Goal: Task Accomplishment & Management: Complete application form

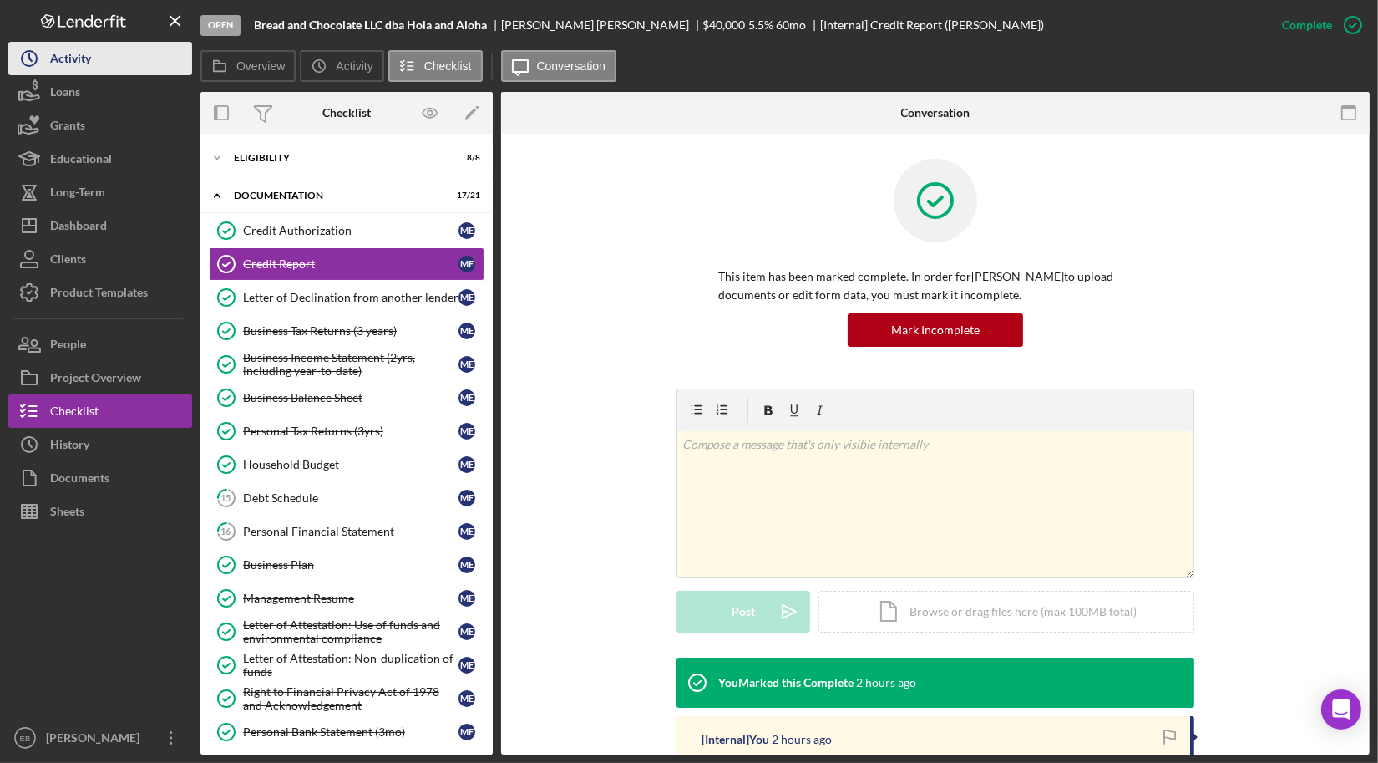
scroll to position [114, 0]
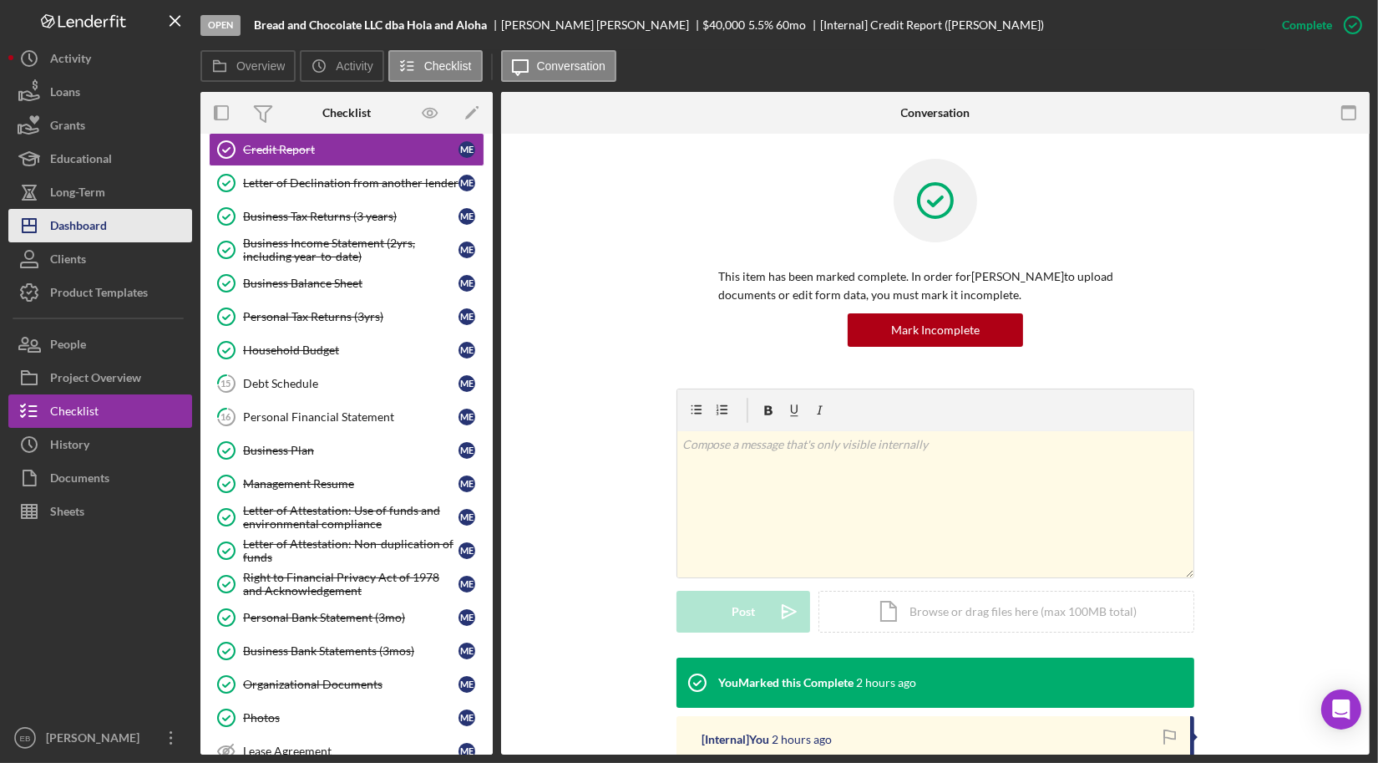
click at [65, 214] on div "Dashboard" at bounding box center [78, 228] width 57 height 38
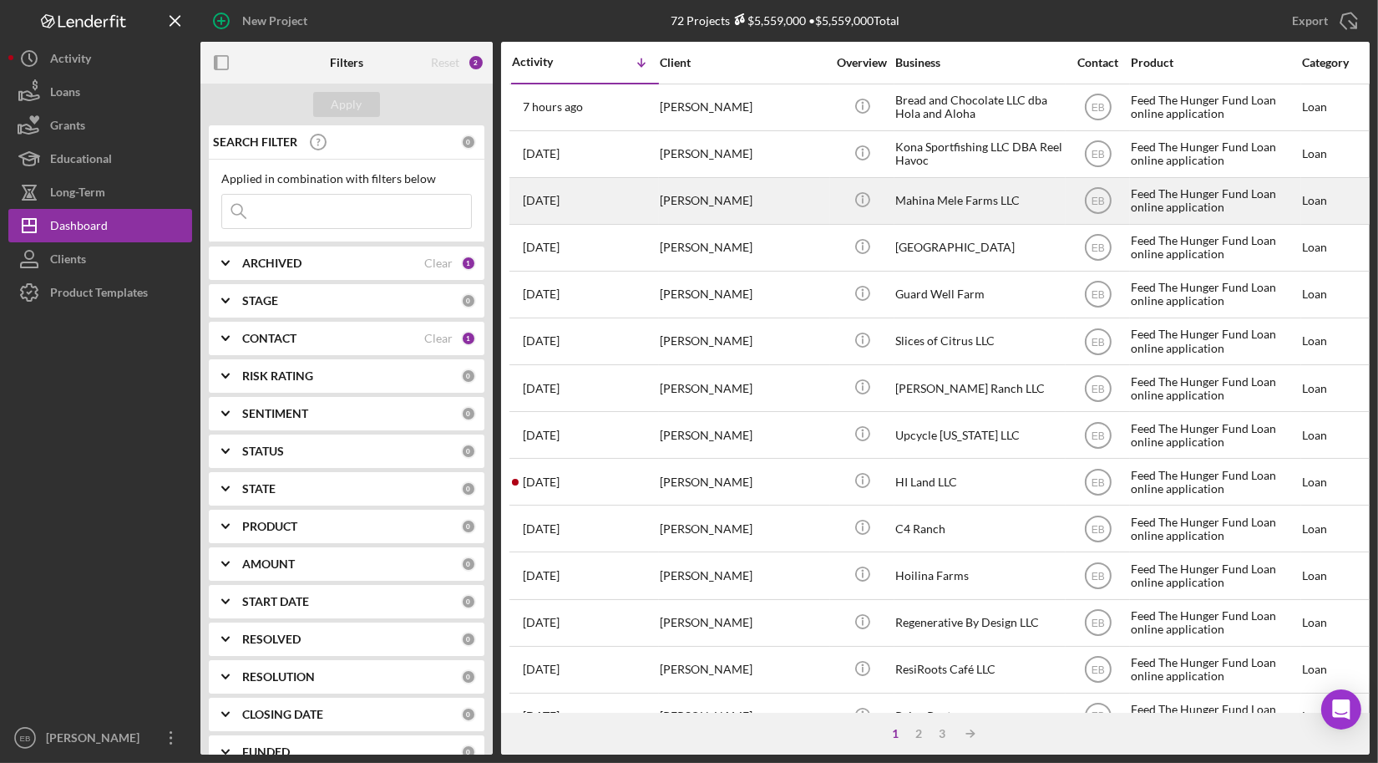
click at [707, 191] on div "[PERSON_NAME]" at bounding box center [743, 201] width 167 height 44
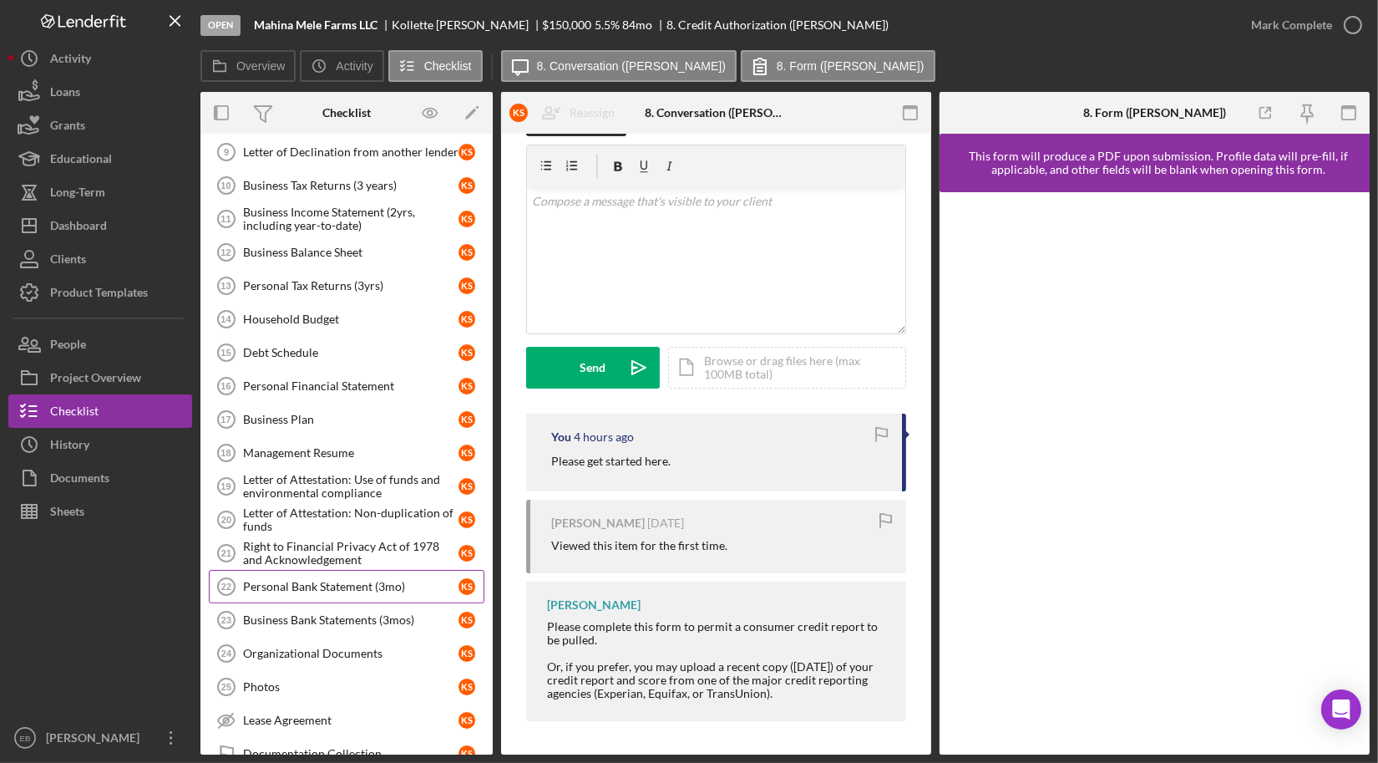
scroll to position [154, 0]
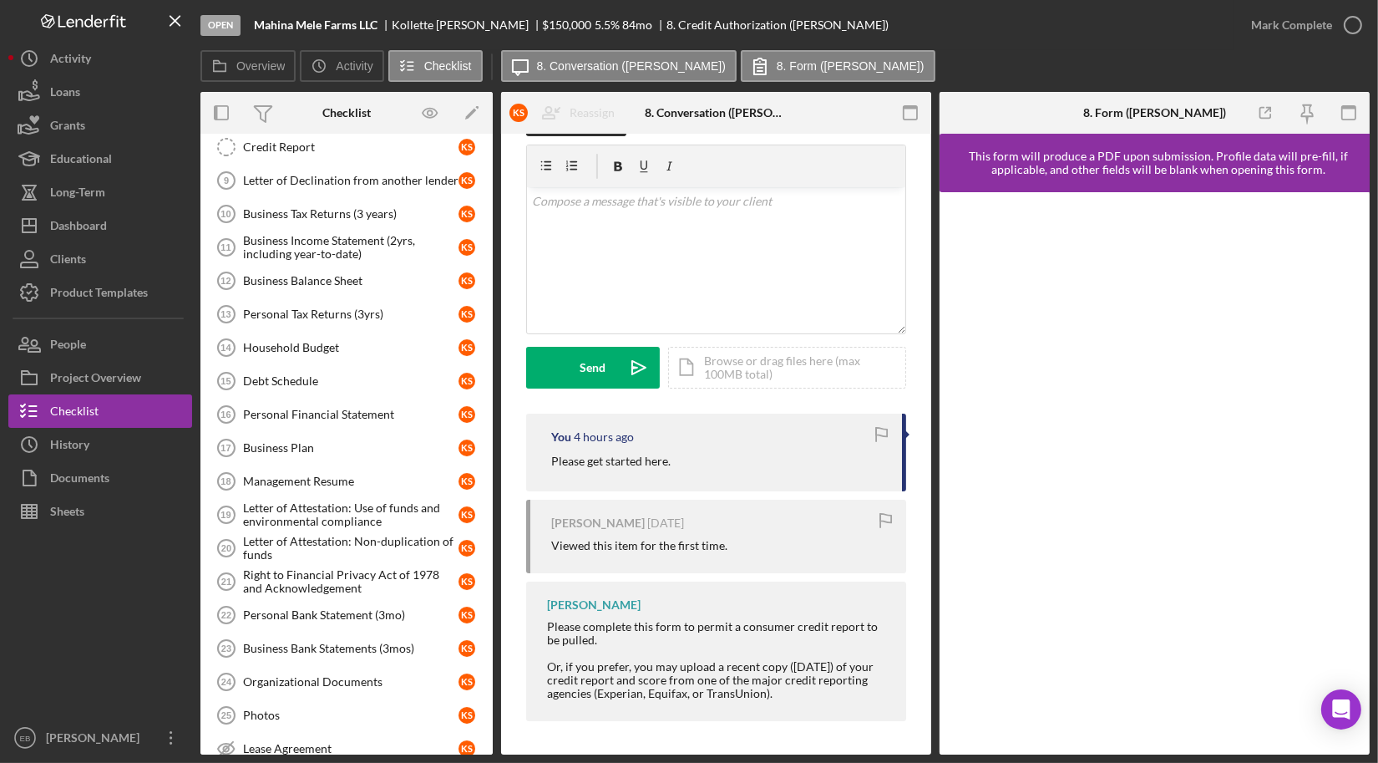
click at [48, 631] on div at bounding box center [100, 624] width 184 height 193
click at [94, 224] on div "Dashboard" at bounding box center [78, 228] width 57 height 38
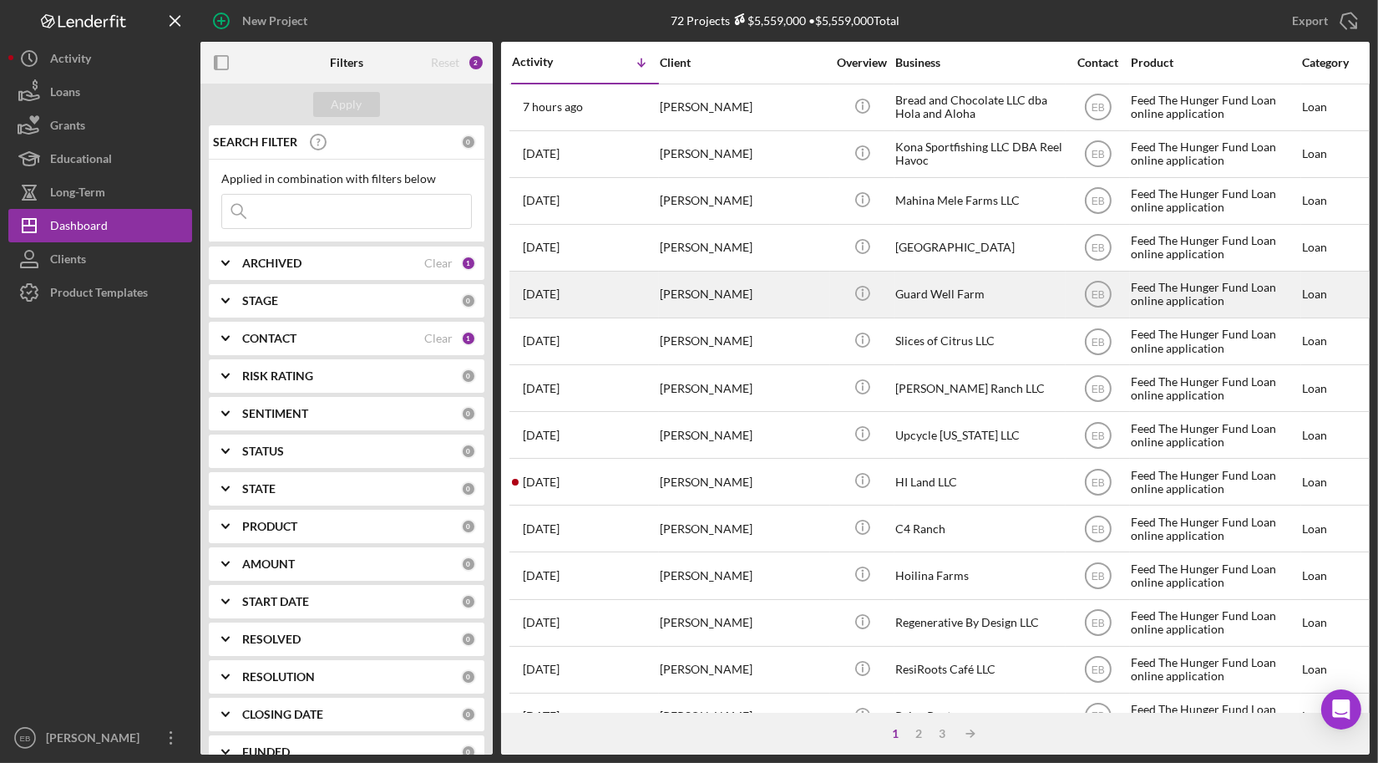
click at [717, 306] on div "[PERSON_NAME]" at bounding box center [743, 294] width 167 height 44
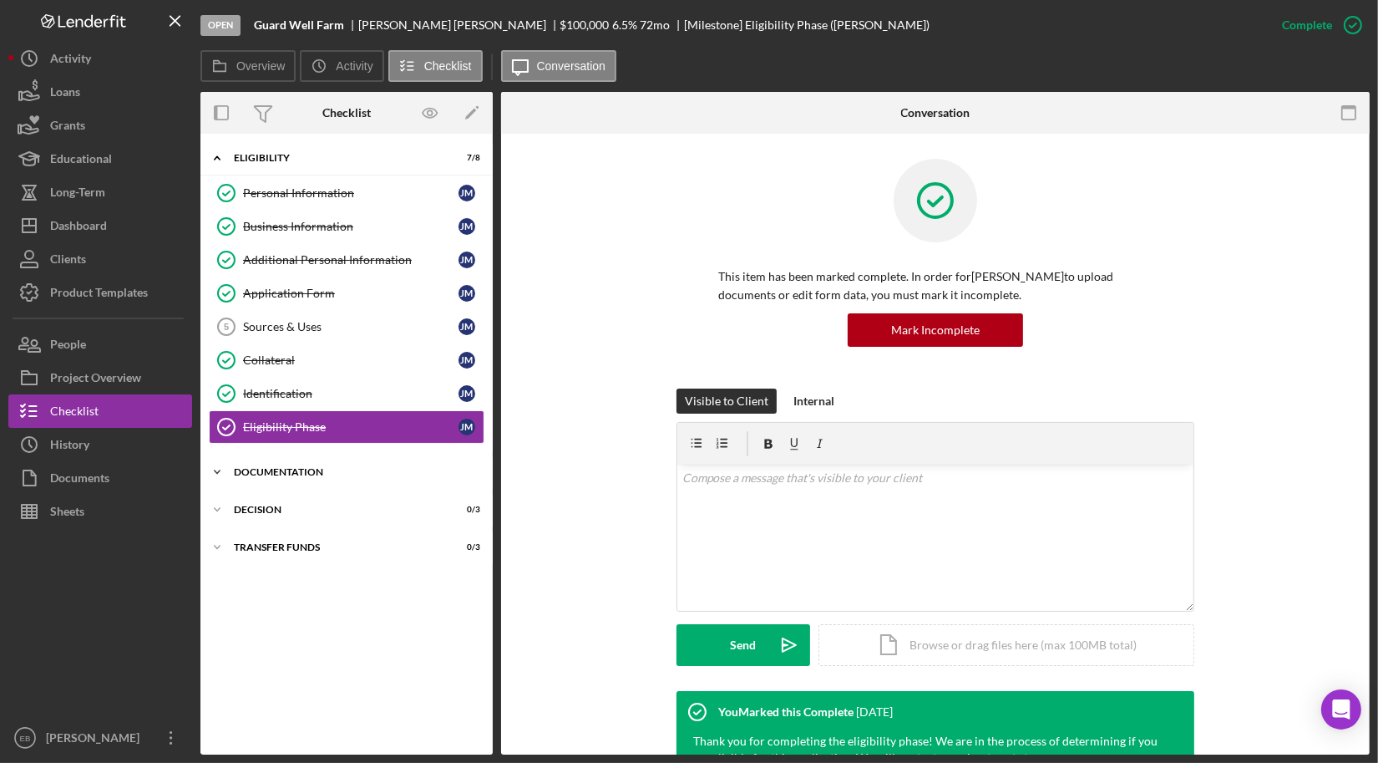
click at [270, 471] on div "Documentation" at bounding box center [353, 472] width 238 height 10
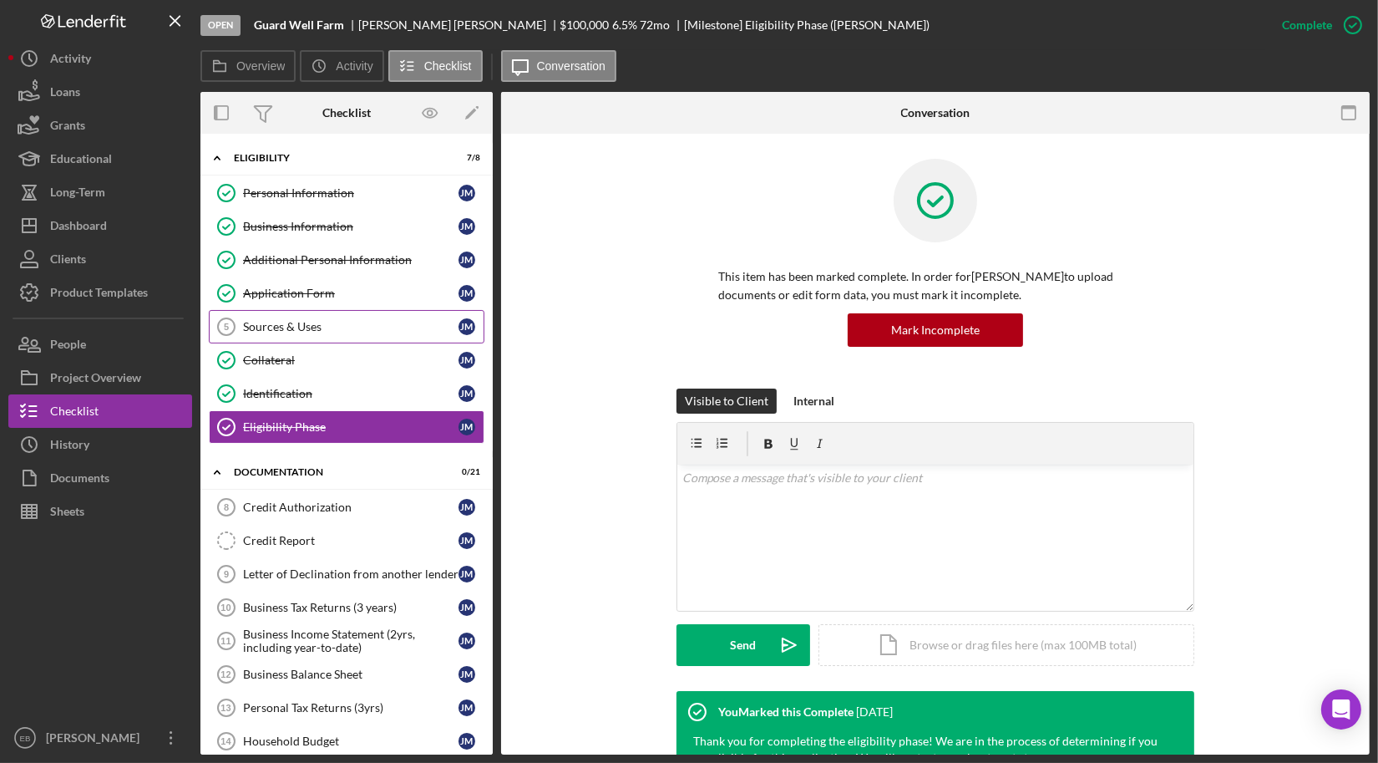
click at [329, 324] on div "Sources & Uses" at bounding box center [350, 326] width 215 height 13
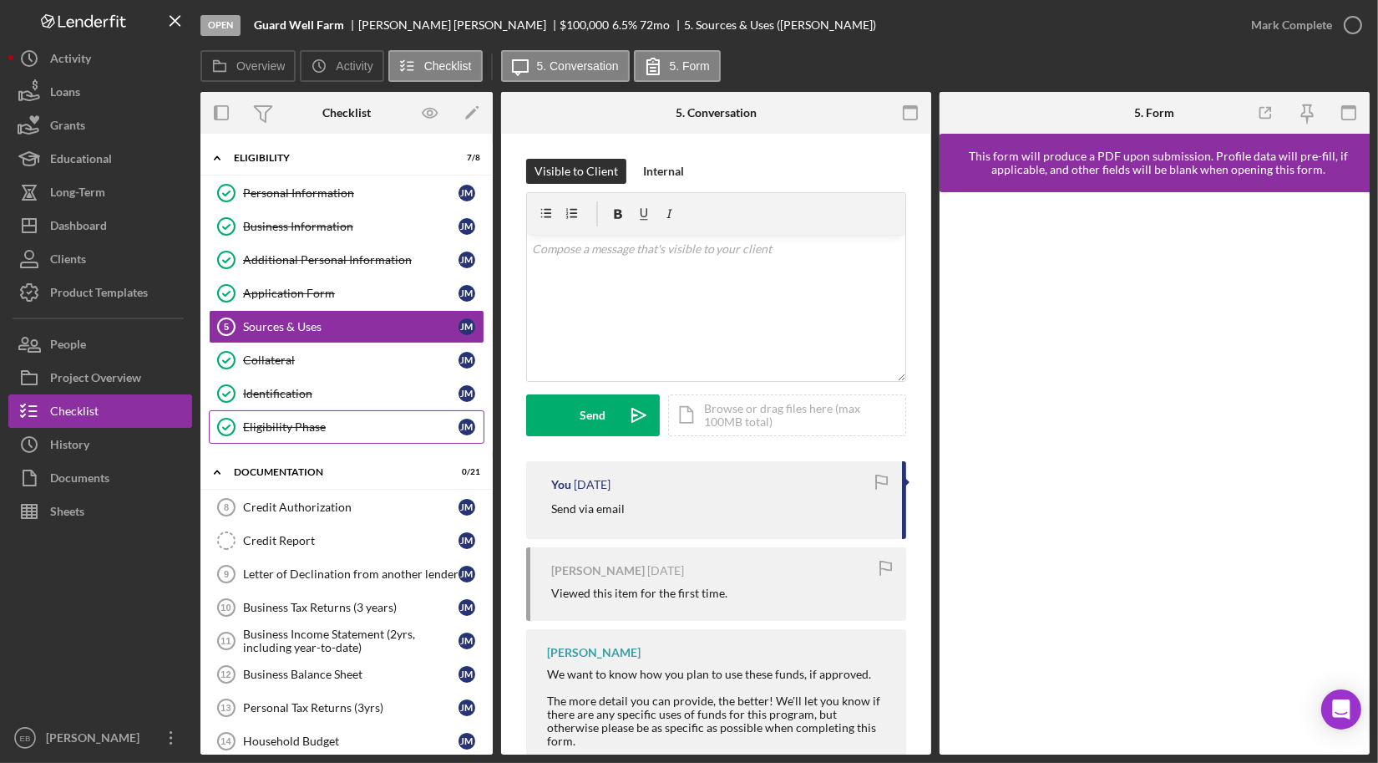
click at [294, 423] on div "Eligibility Phase" at bounding box center [350, 426] width 215 height 13
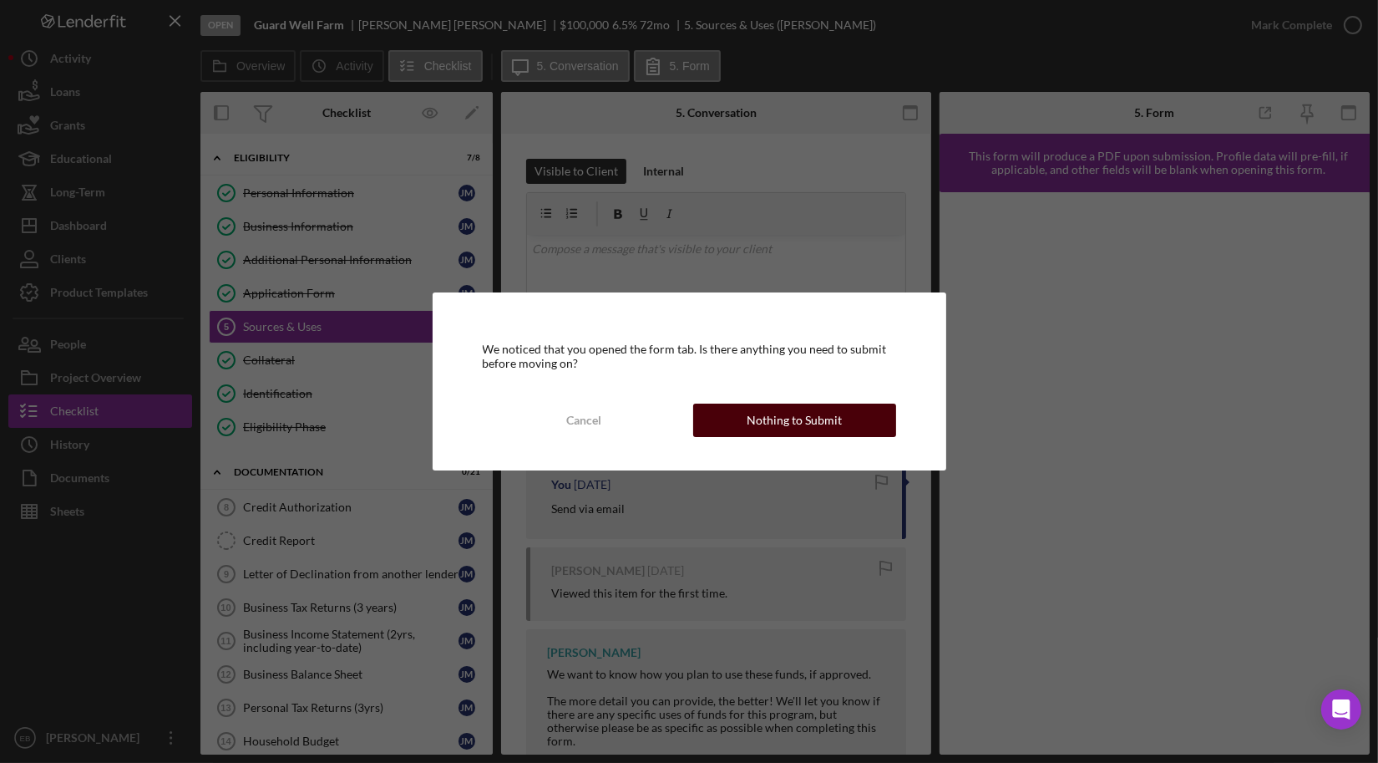
click at [712, 423] on button "Nothing to Submit" at bounding box center [794, 419] width 203 height 33
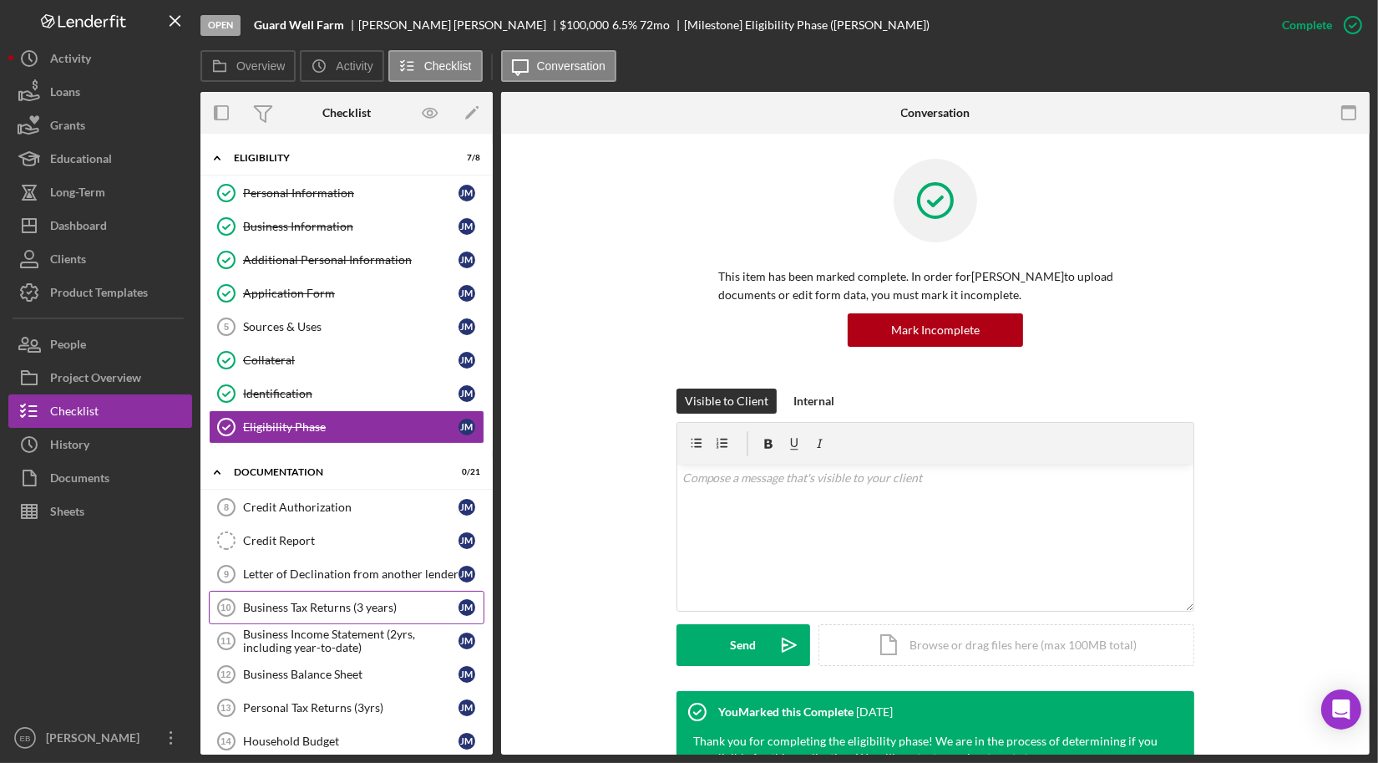
click at [307, 601] on div "Business Tax Returns (3 years)" at bounding box center [350, 607] width 215 height 13
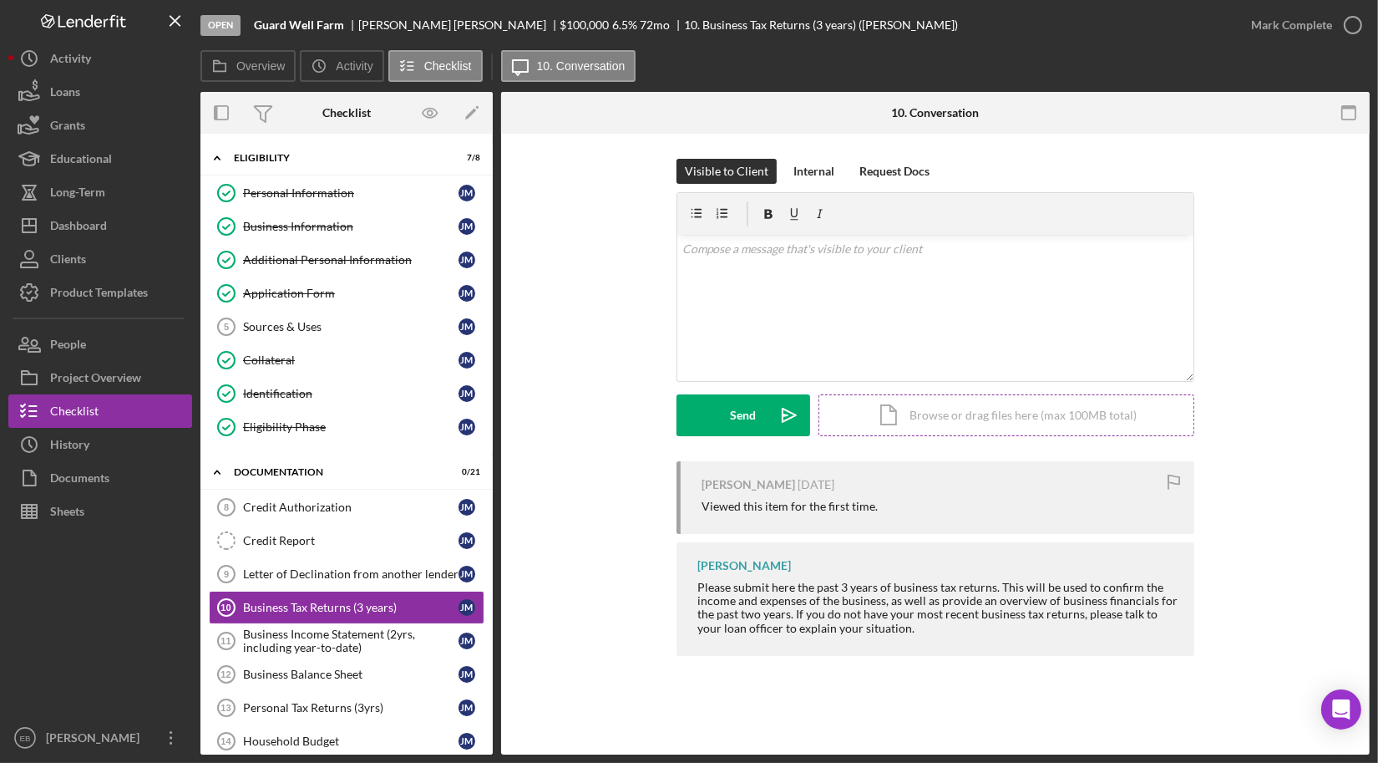
click at [900, 418] on div "Icon/Document Browse or drag files here (max 100MB total) Tap to choose files o…" at bounding box center [1006, 415] width 376 height 42
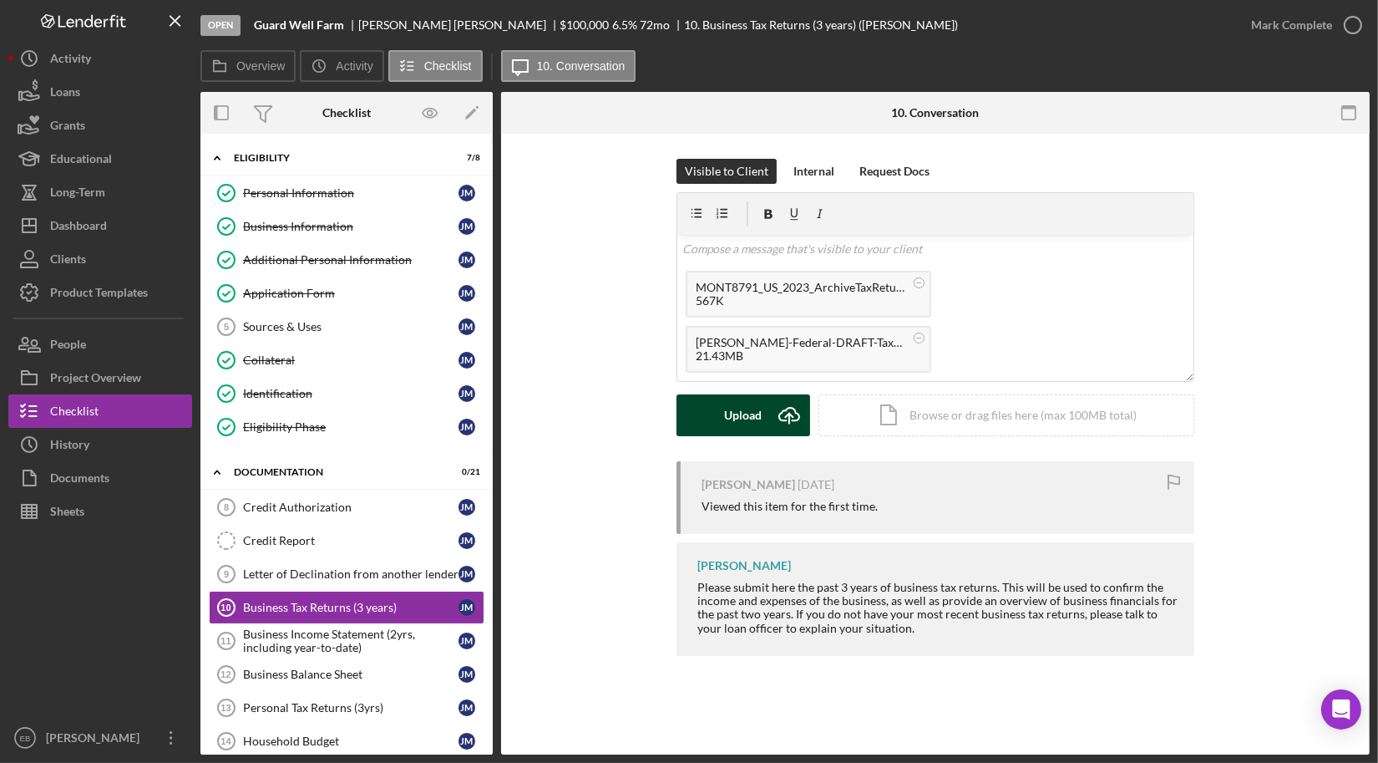
click at [769, 419] on icon "Icon/Upload" at bounding box center [789, 415] width 42 height 42
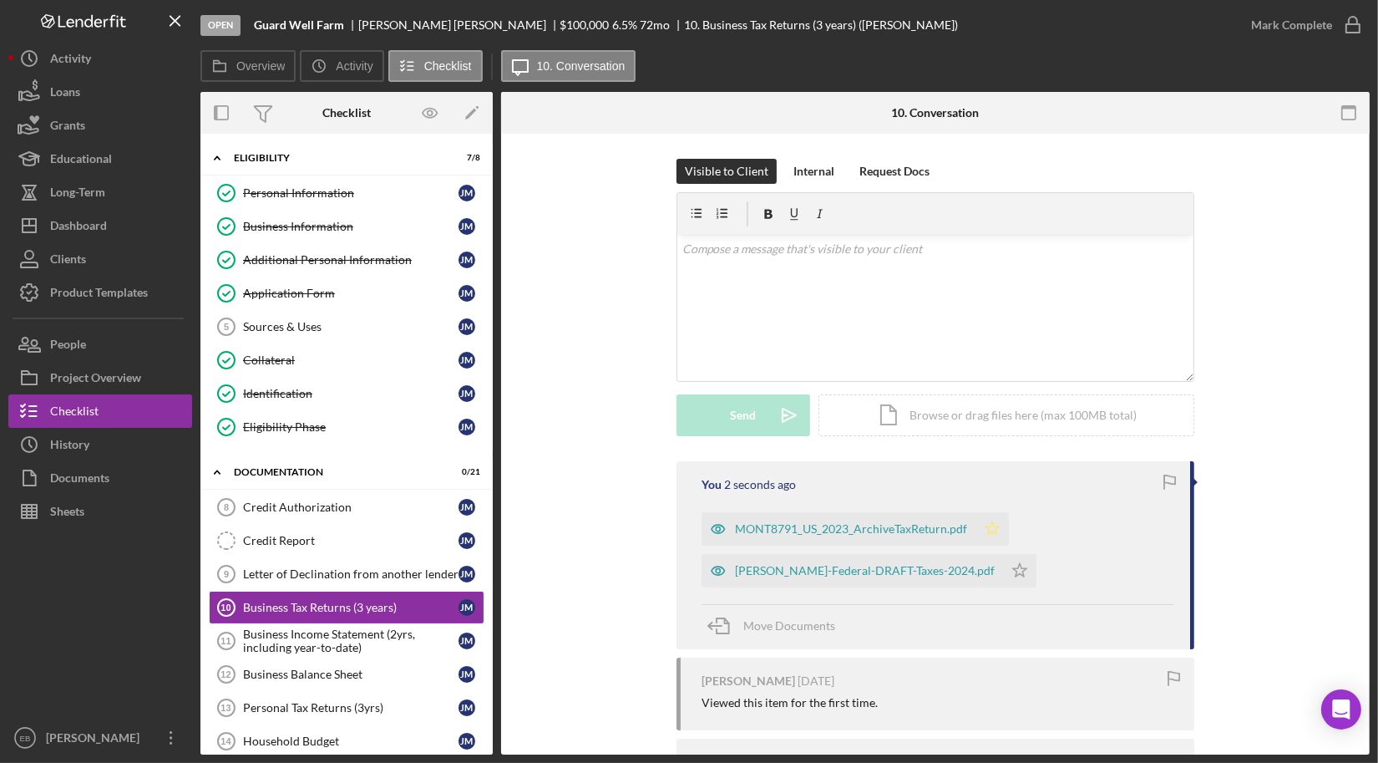
click at [986, 521] on icon "Icon/Star" at bounding box center [992, 528] width 33 height 33
click at [1017, 570] on icon "Icon/Star" at bounding box center [1019, 570] width 33 height 33
click at [1352, 17] on circle "button" at bounding box center [1353, 25] width 17 height 17
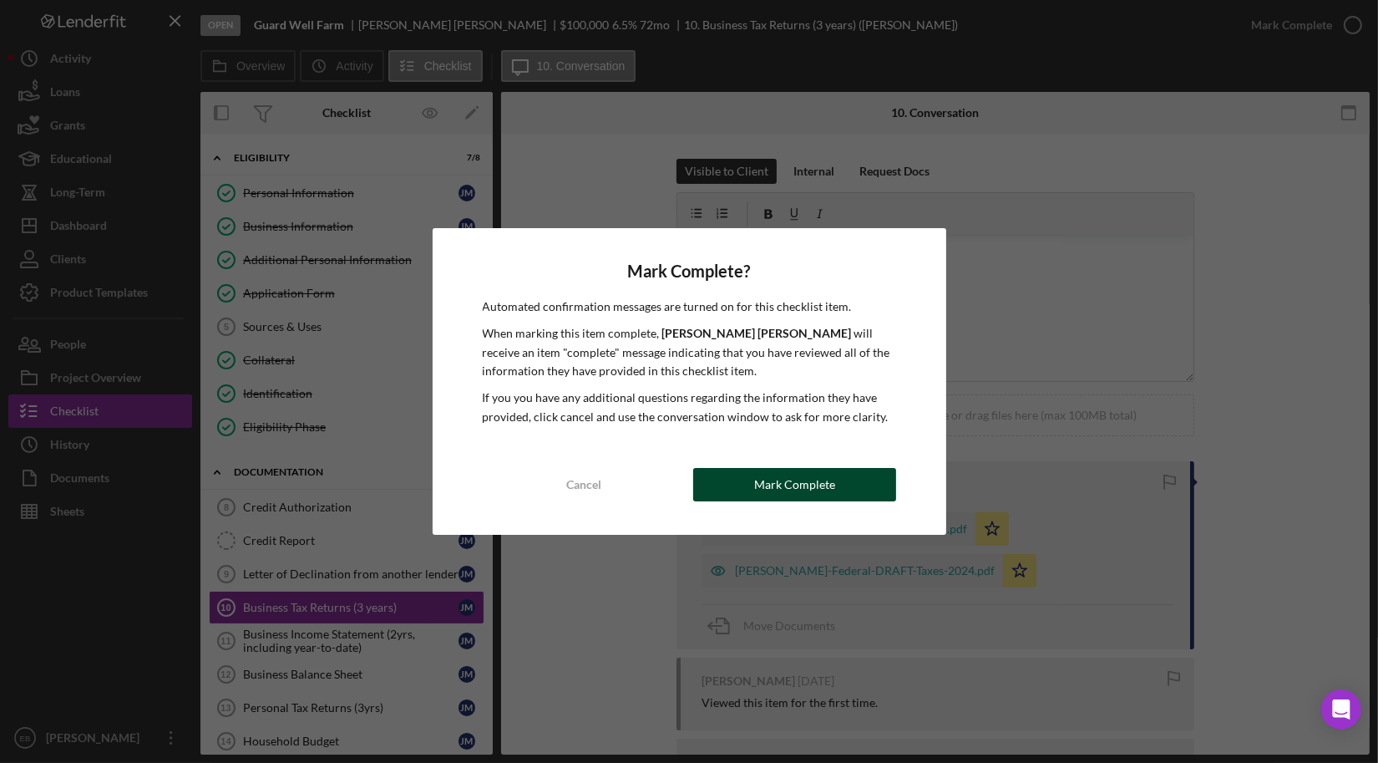
click at [750, 479] on button "Mark Complete" at bounding box center [794, 484] width 203 height 33
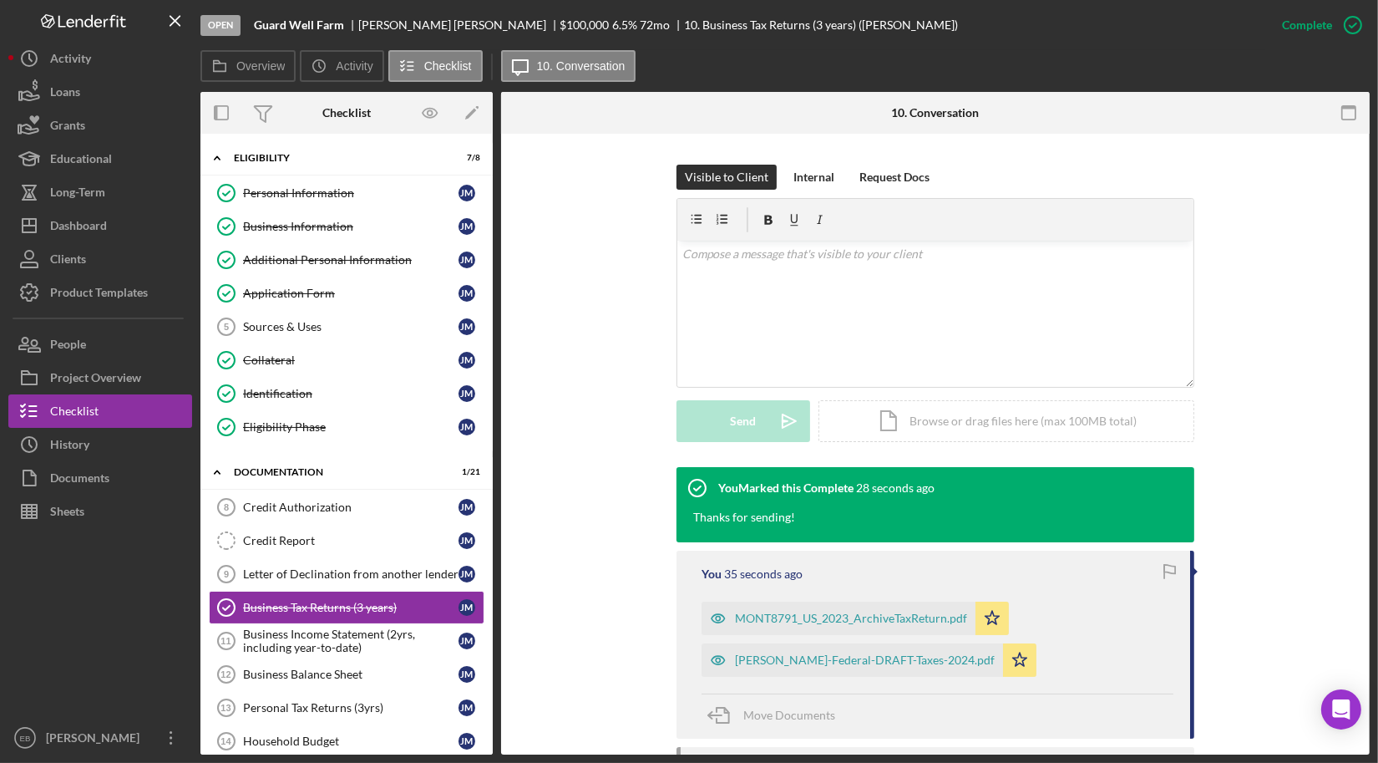
scroll to position [253, 0]
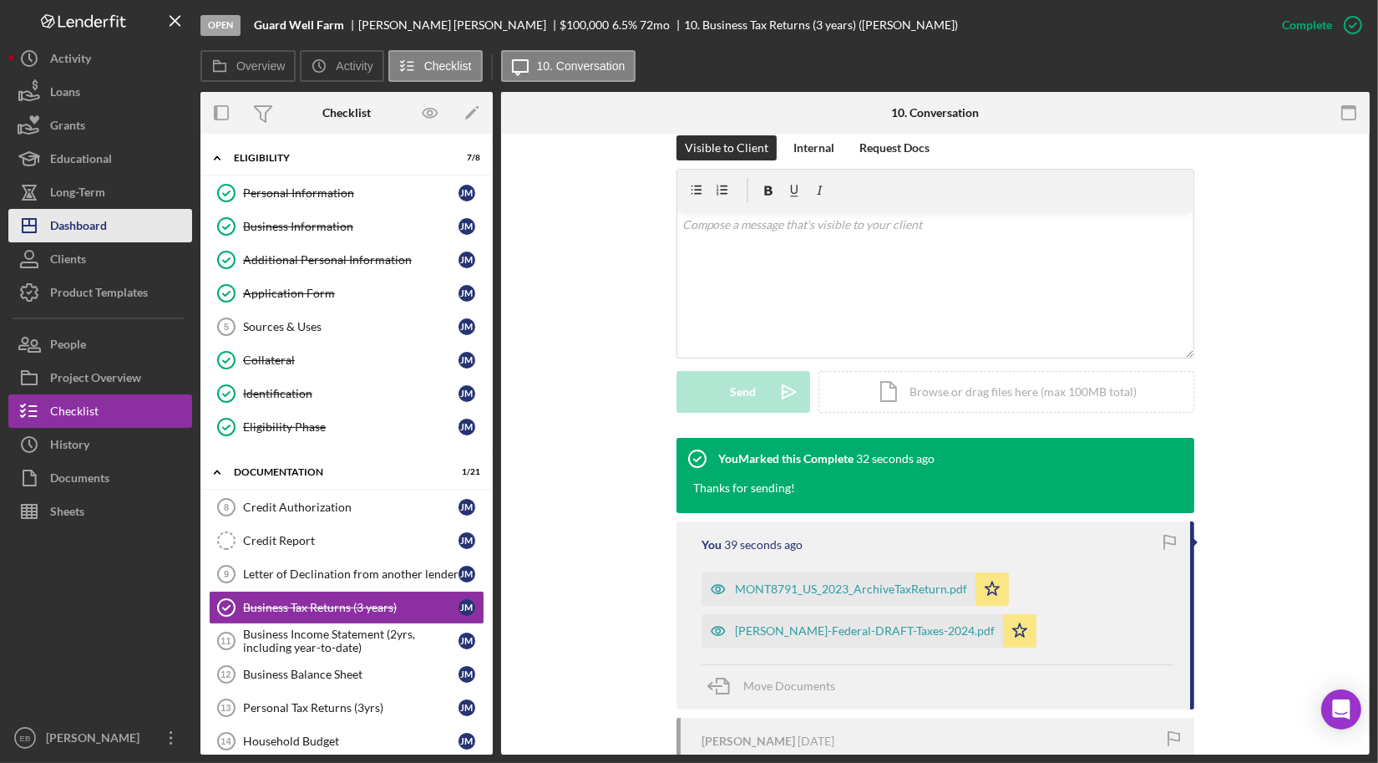
click at [68, 219] on div "Dashboard" at bounding box center [78, 228] width 57 height 38
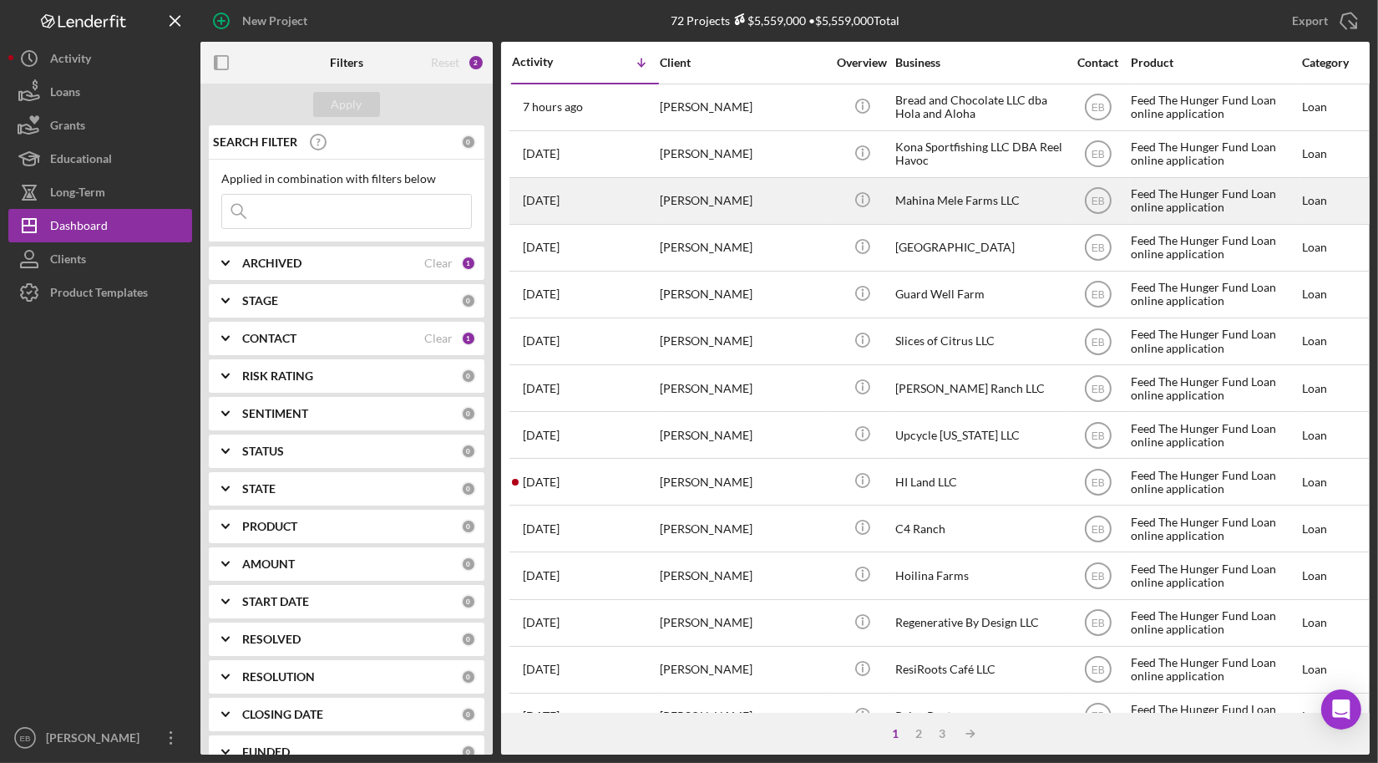
click at [697, 200] on div "[PERSON_NAME]" at bounding box center [743, 201] width 167 height 44
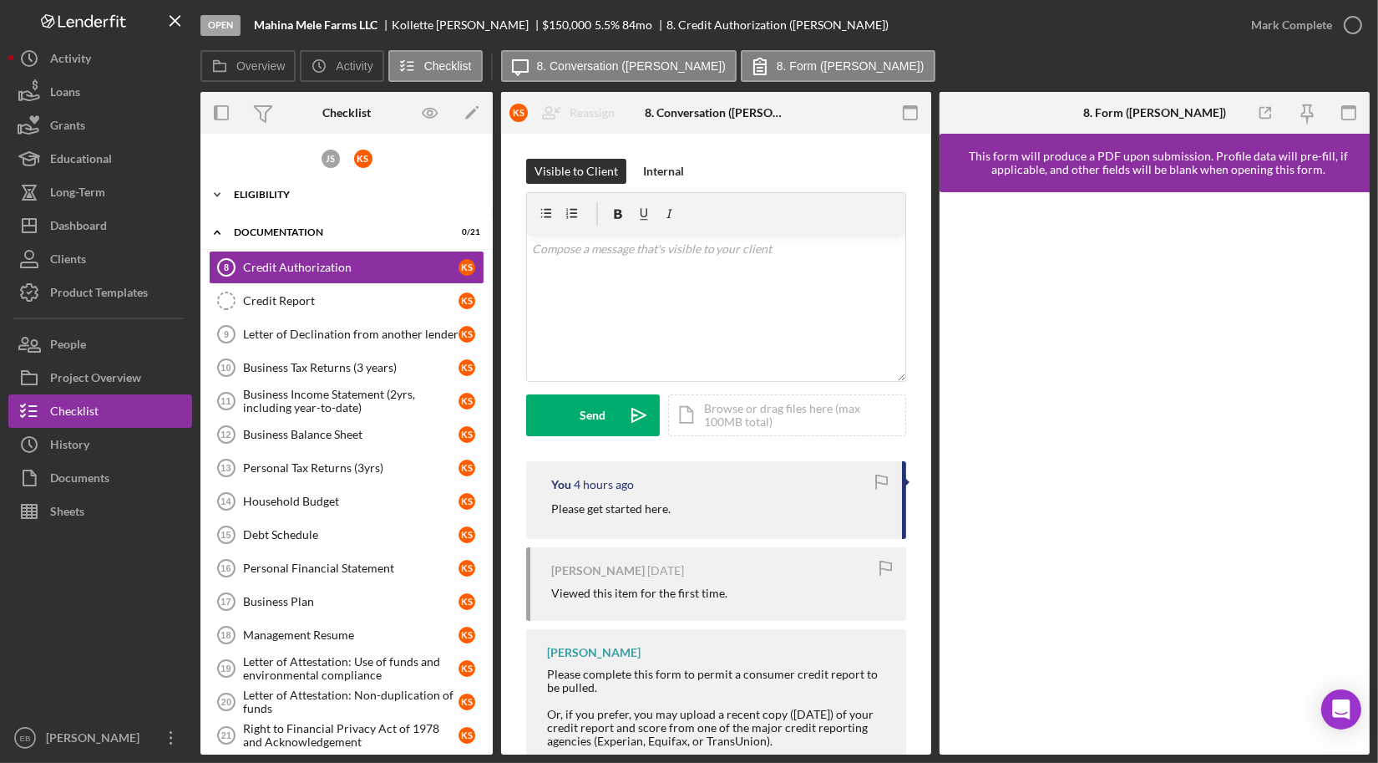
click at [269, 197] on div "Eligibility" at bounding box center [353, 195] width 238 height 10
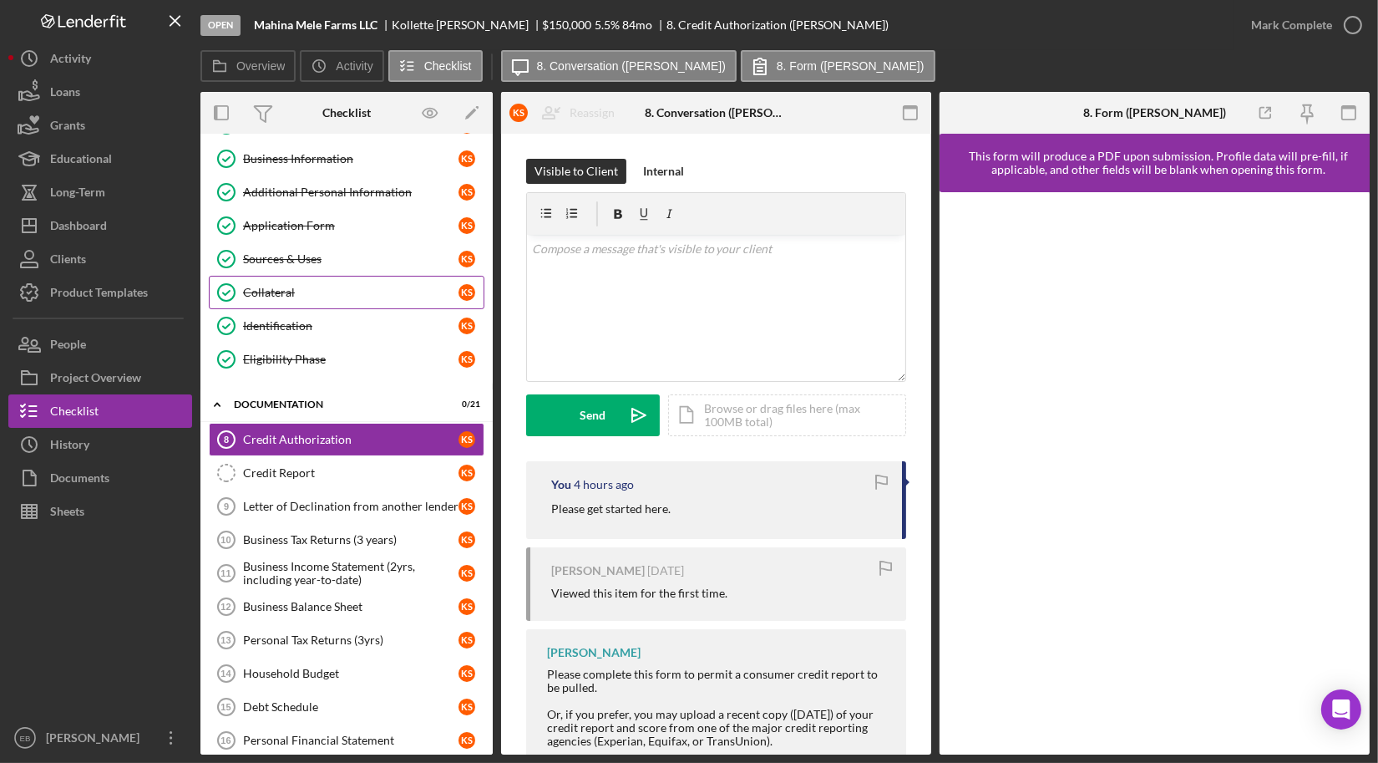
scroll to position [126, 0]
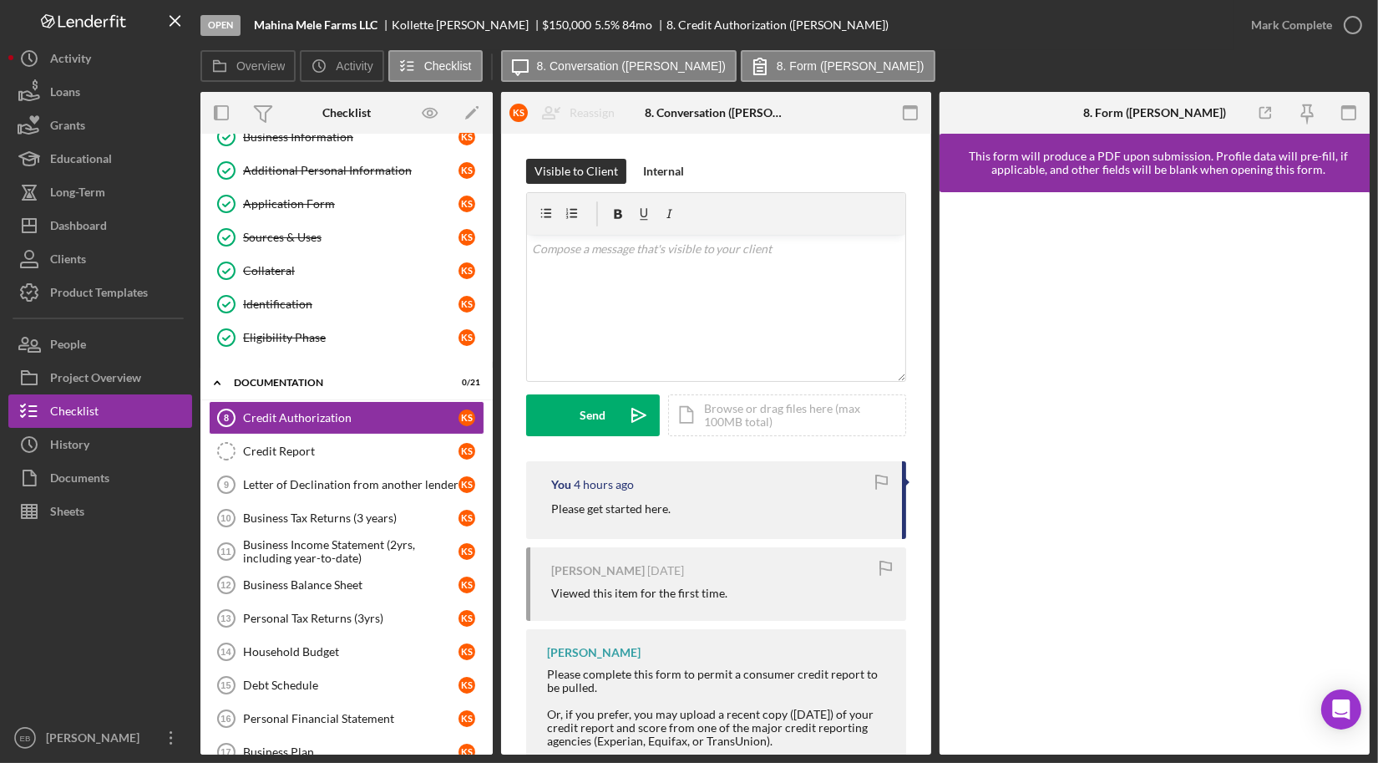
click at [352, 18] on b "Mahina Mele Farms LLC" at bounding box center [316, 24] width 124 height 13
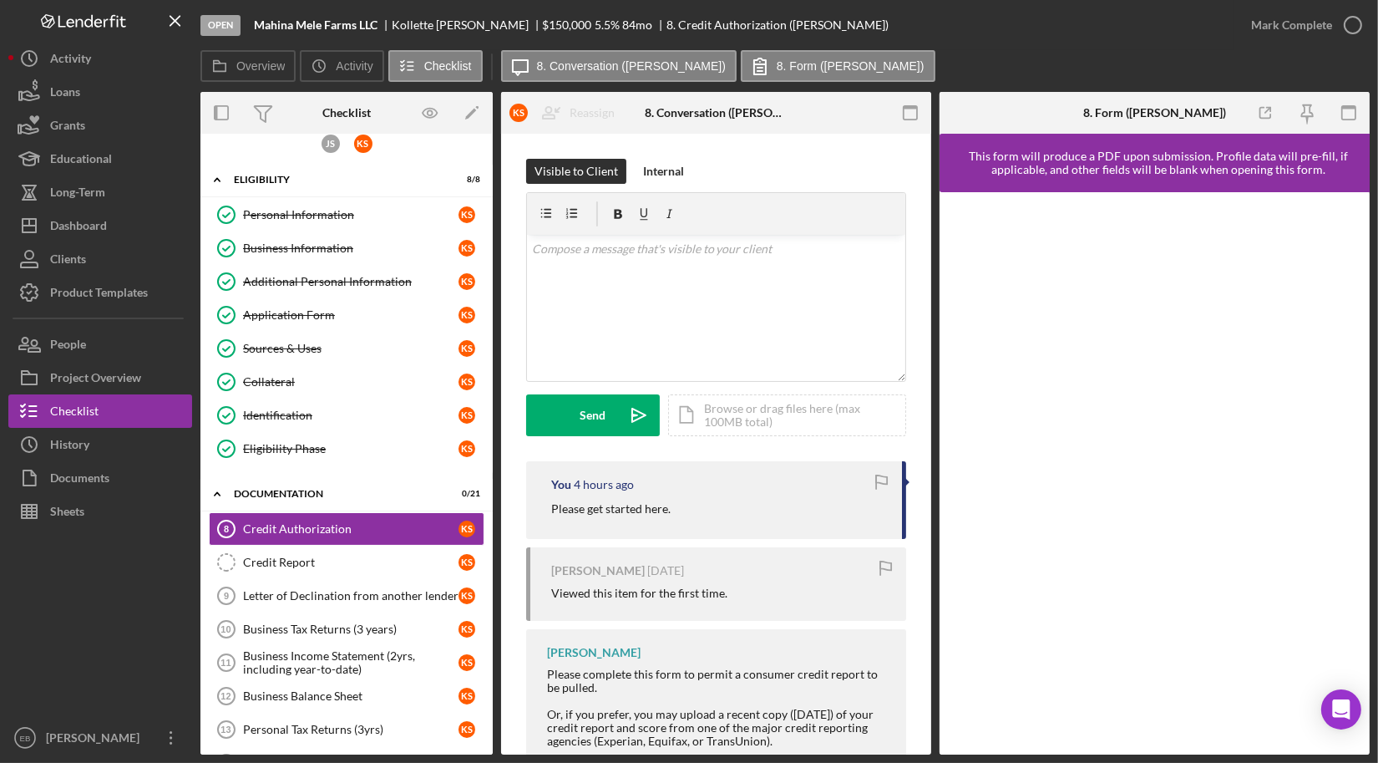
scroll to position [0, 0]
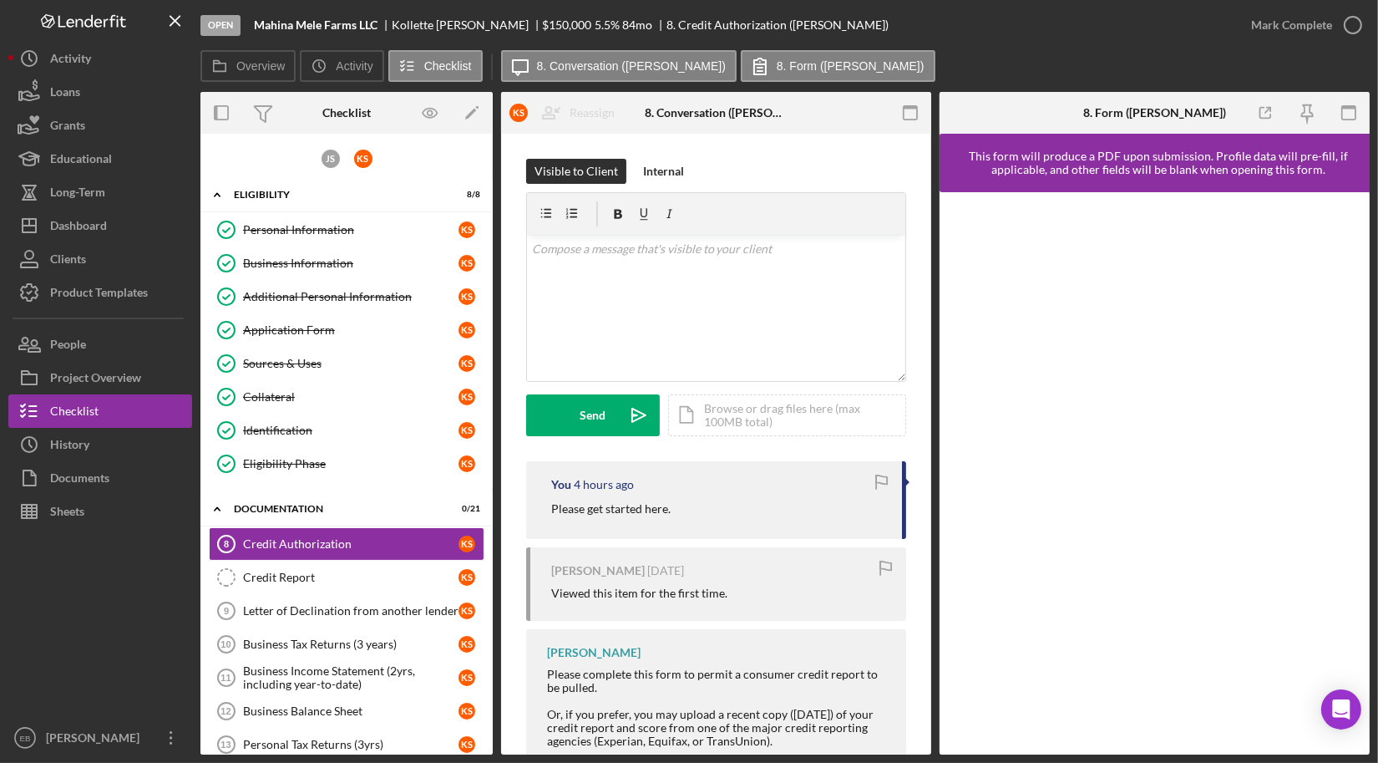
click at [728, 32] on div "8. Credit Authorization (Kollette S.)" at bounding box center [777, 24] width 222 height 13
click at [328, 27] on b "Mahina Mele Farms LLC" at bounding box center [316, 24] width 124 height 13
click at [215, 115] on rect "button" at bounding box center [216, 112] width 3 height 13
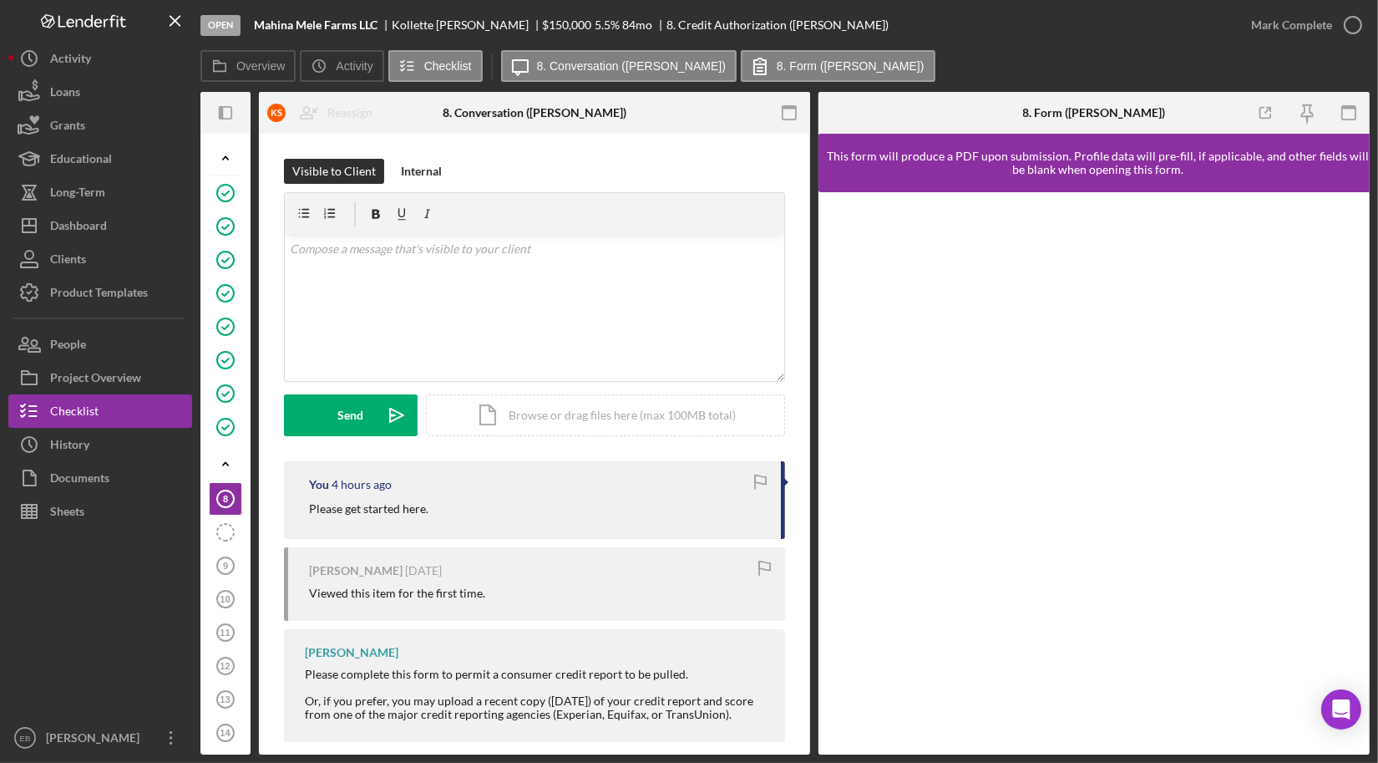
click at [215, 115] on div at bounding box center [208, 113] width 17 height 42
click at [221, 113] on icon "button" at bounding box center [221, 112] width 4 height 13
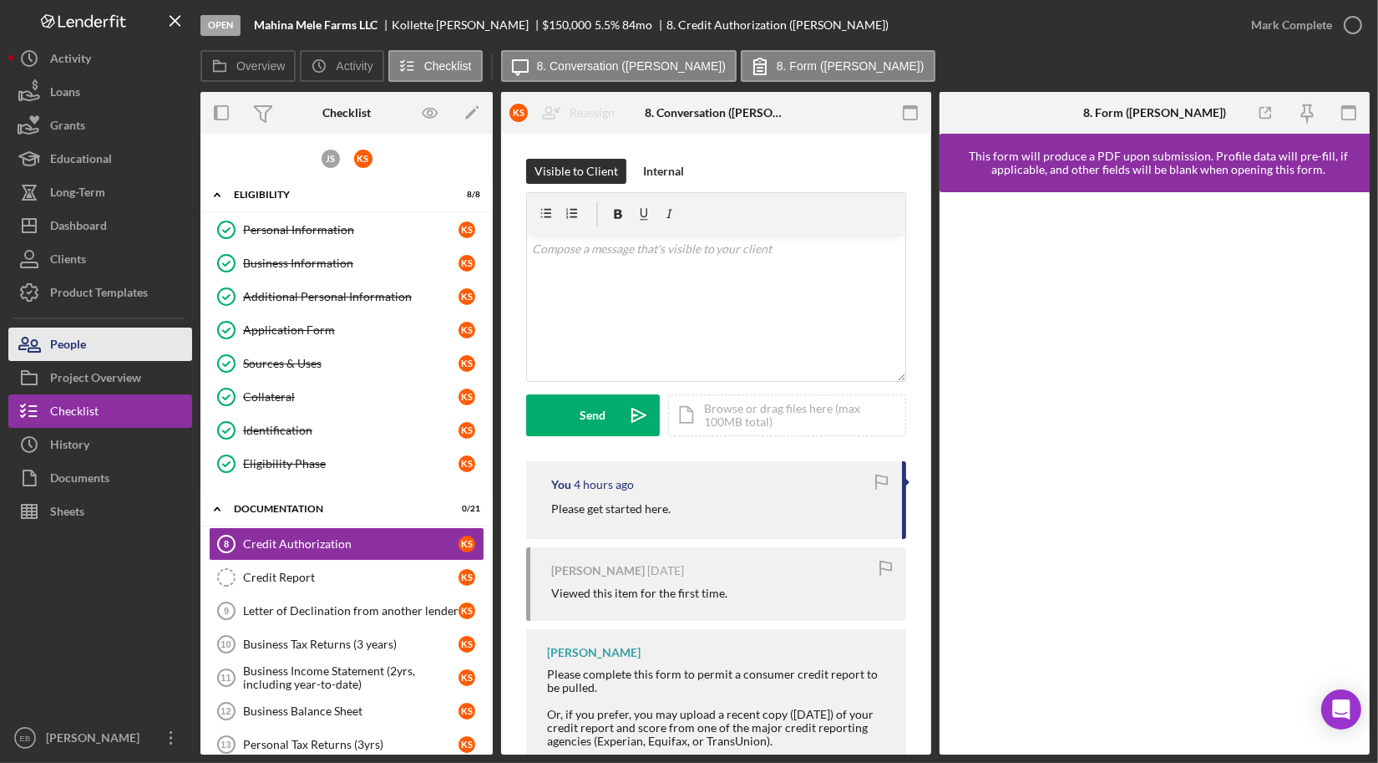
click at [98, 339] on button "People" at bounding box center [100, 343] width 184 height 33
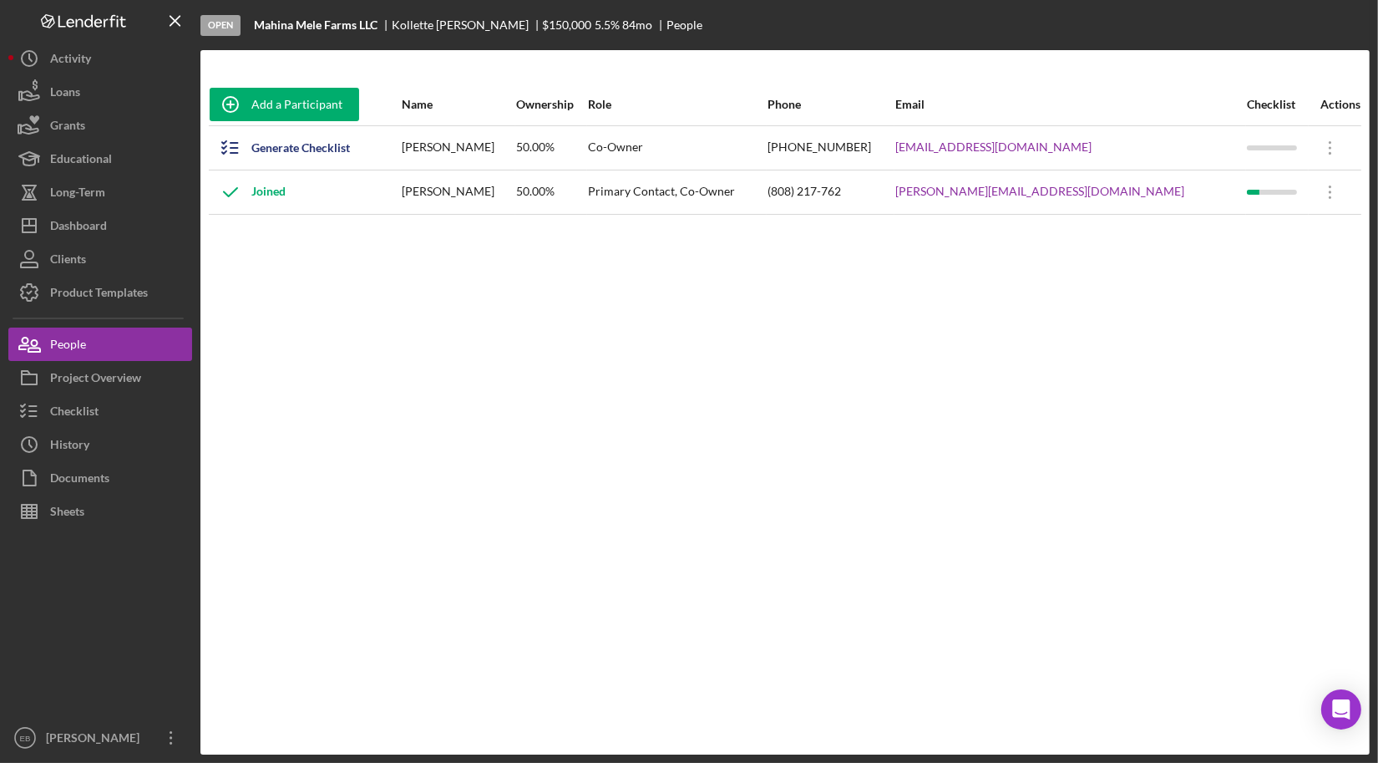
click at [1157, 191] on div "[PERSON_NAME][EMAIL_ADDRESS][DOMAIN_NAME]" at bounding box center [1070, 192] width 350 height 42
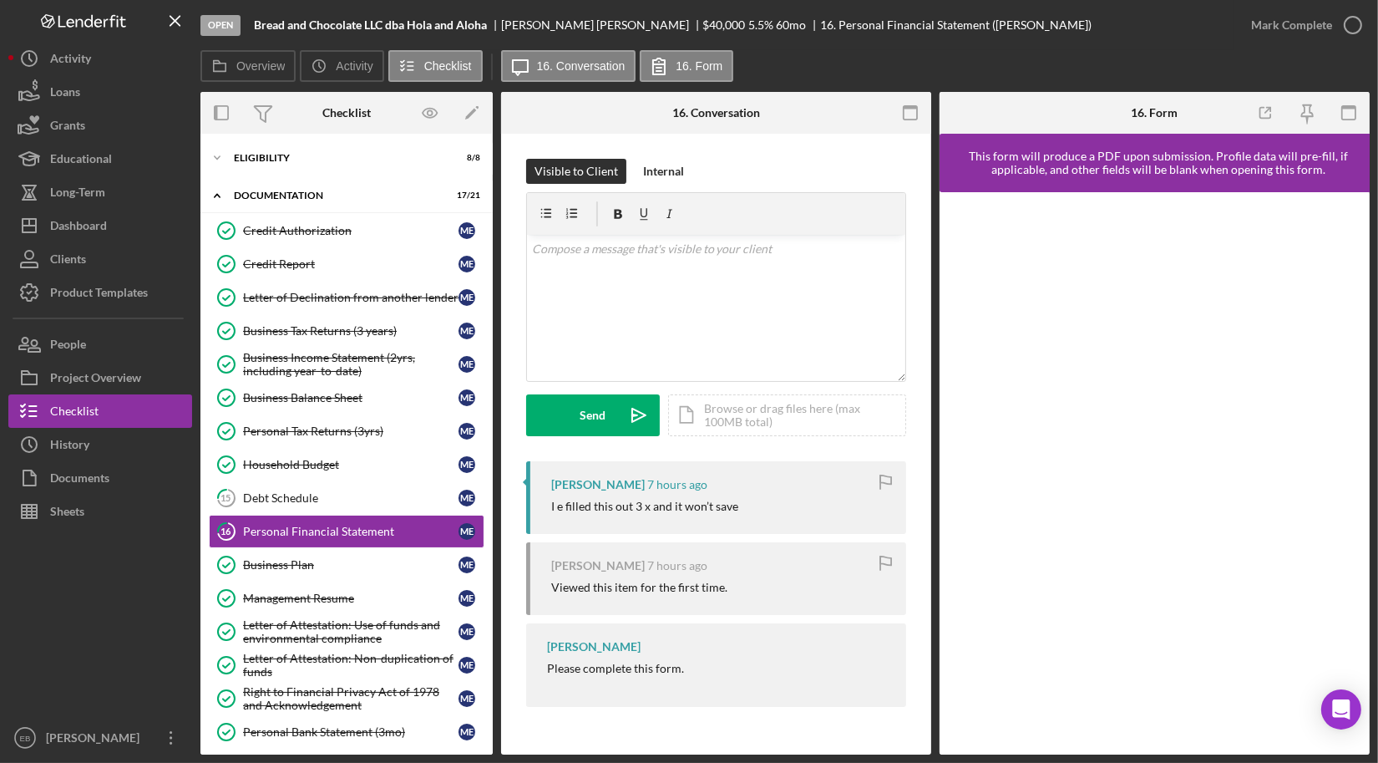
scroll to position [82, 0]
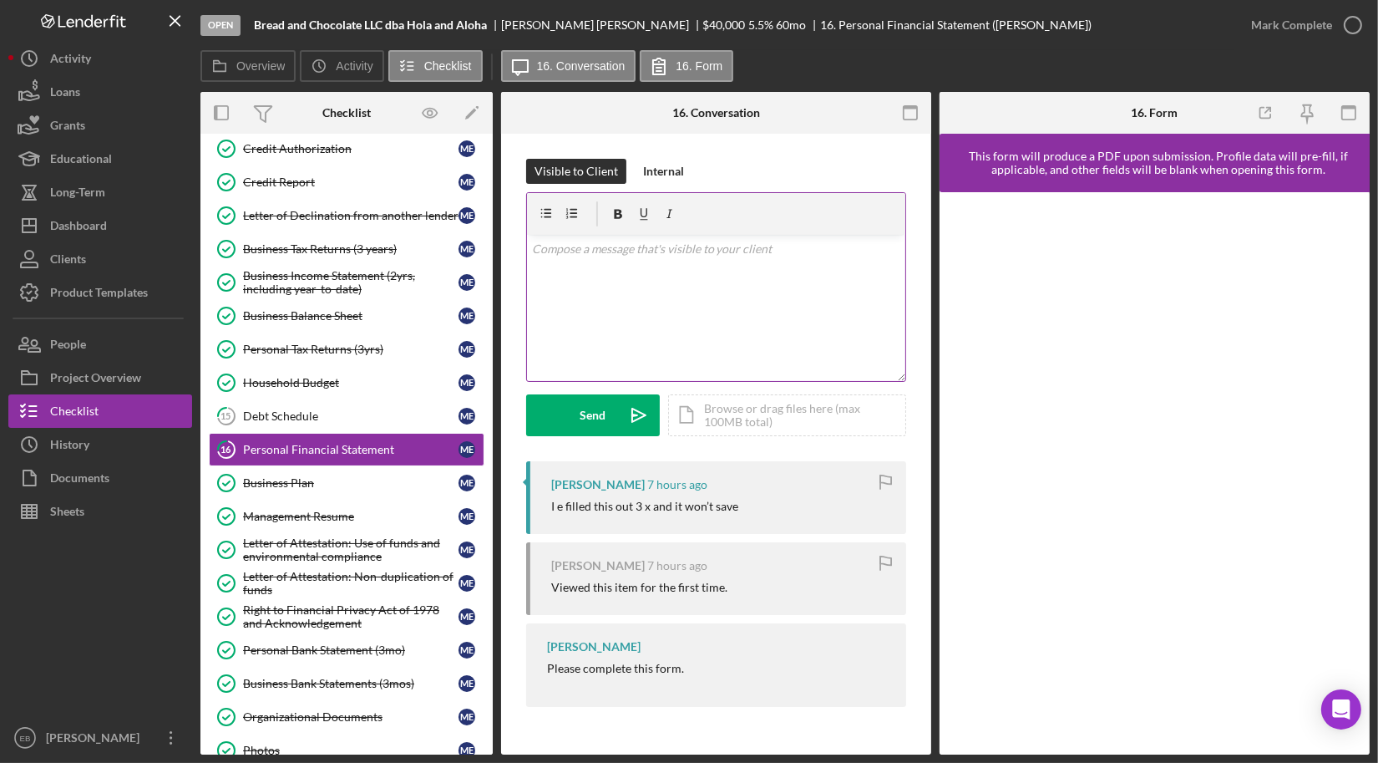
click at [657, 294] on div "v Color teal Color pink Remove color Add row above Add row below Add column bef…" at bounding box center [716, 308] width 378 height 146
click at [621, 419] on icon "Icon/icon-invite-send" at bounding box center [639, 415] width 42 height 42
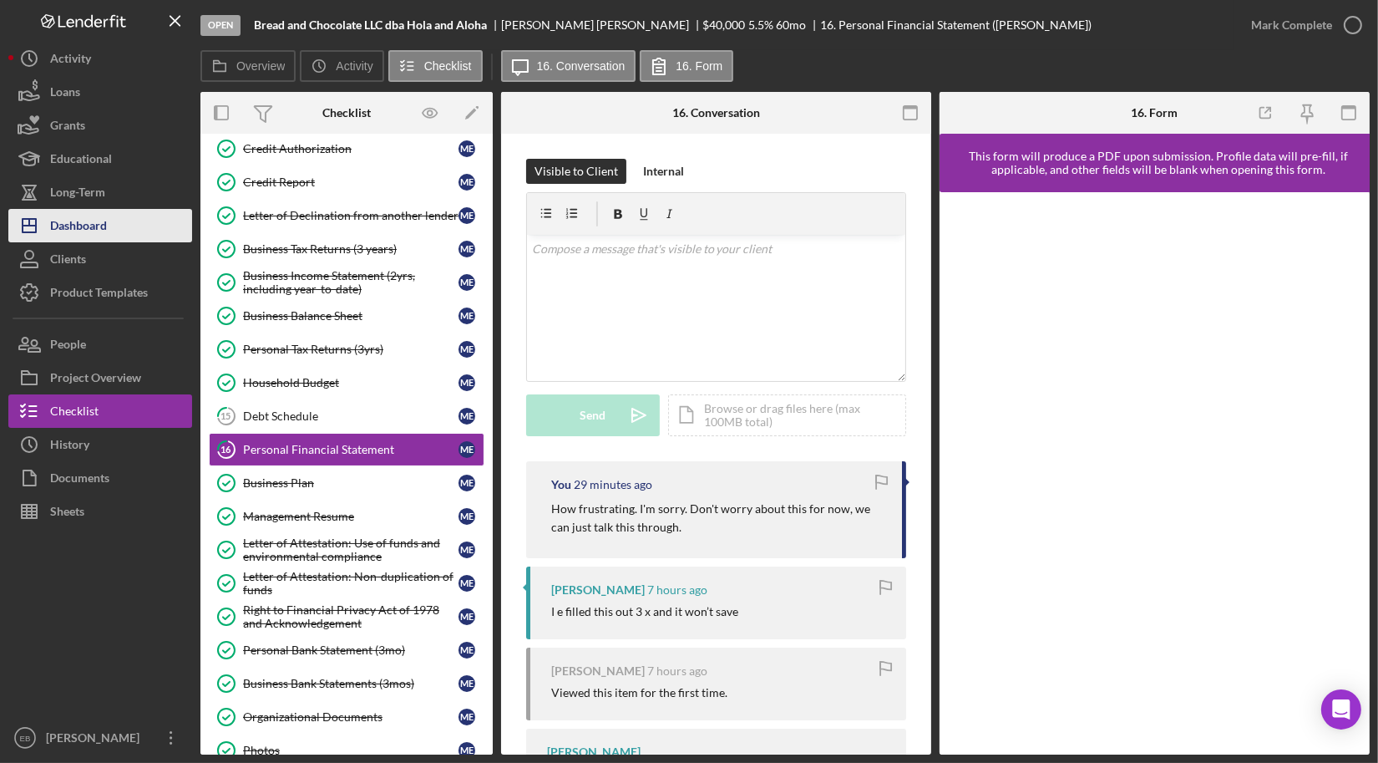
click at [75, 220] on div "Dashboard" at bounding box center [78, 228] width 57 height 38
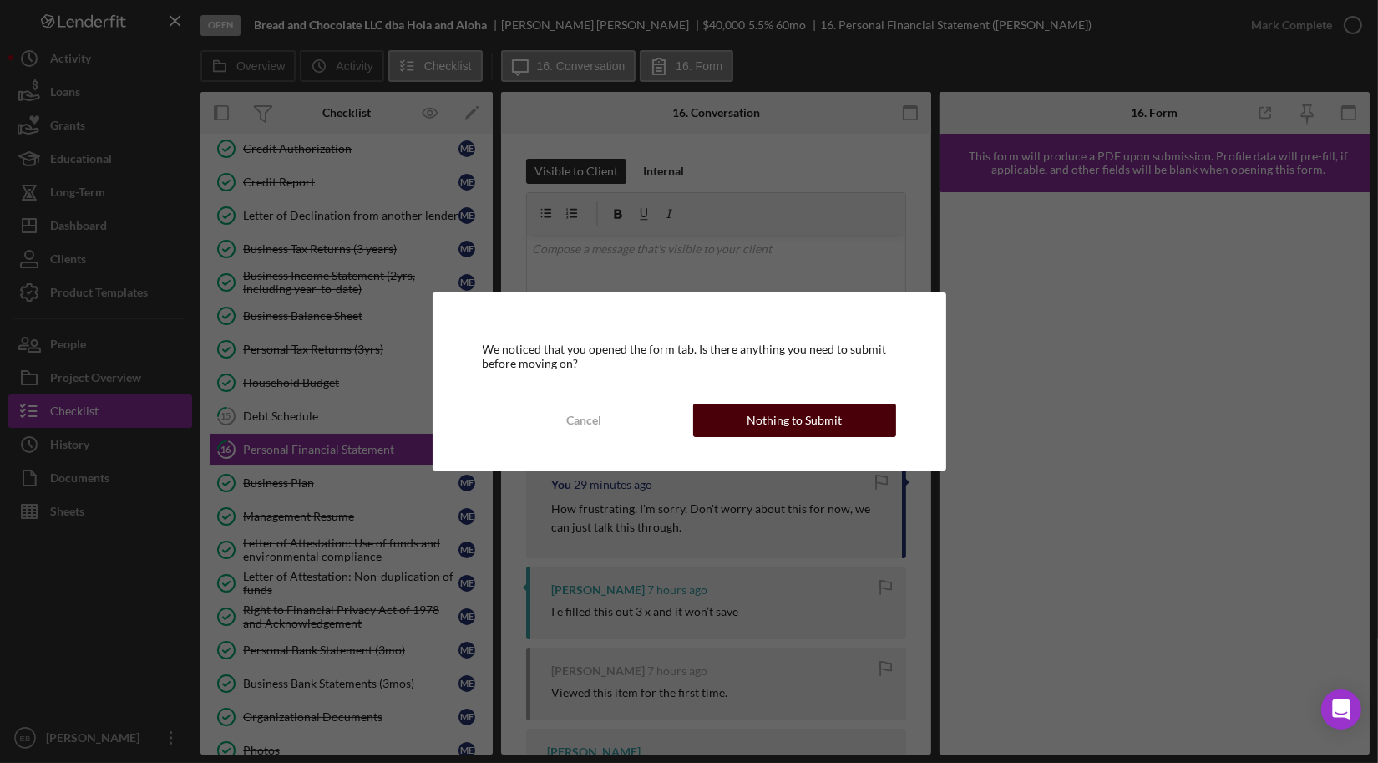
click at [768, 419] on div "Nothing to Submit" at bounding box center [794, 419] width 95 height 33
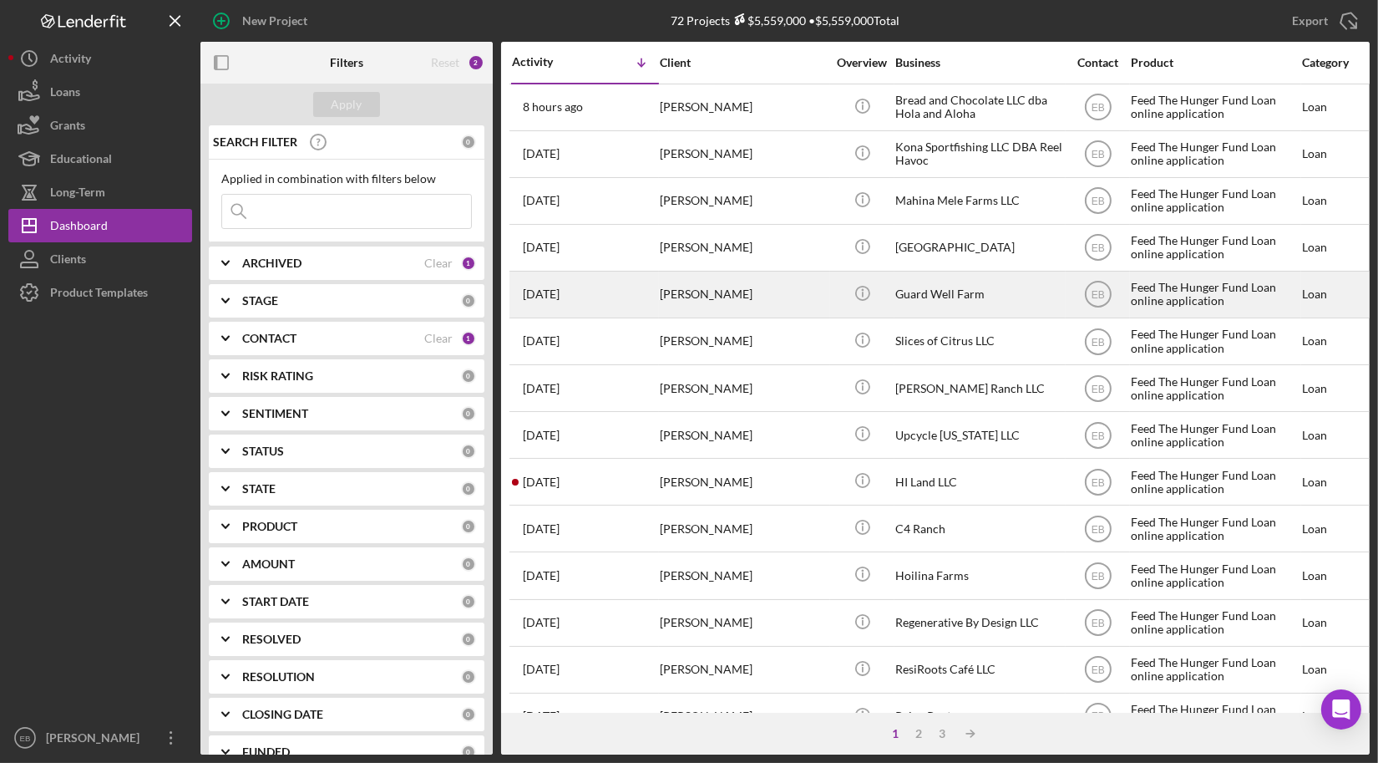
click at [773, 295] on div "[PERSON_NAME]" at bounding box center [743, 294] width 167 height 44
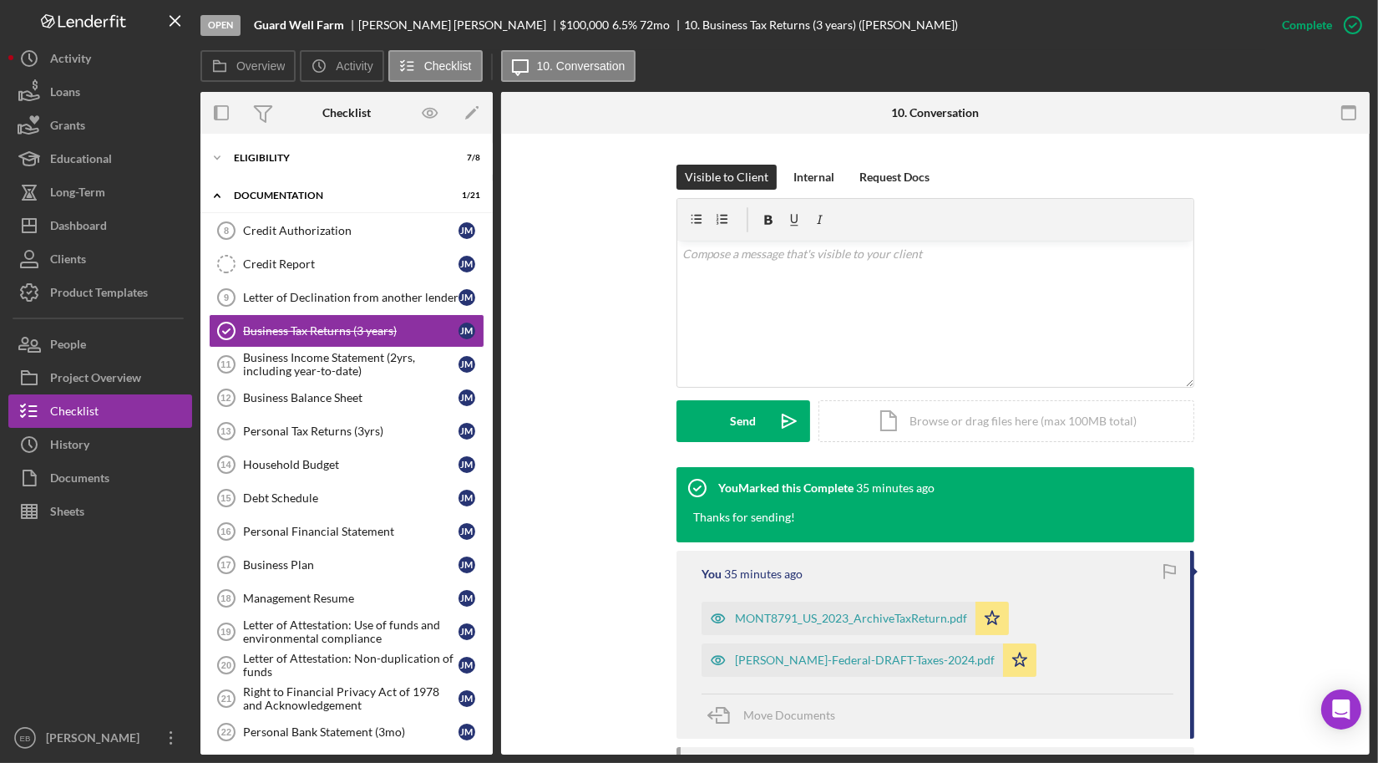
scroll to position [379, 0]
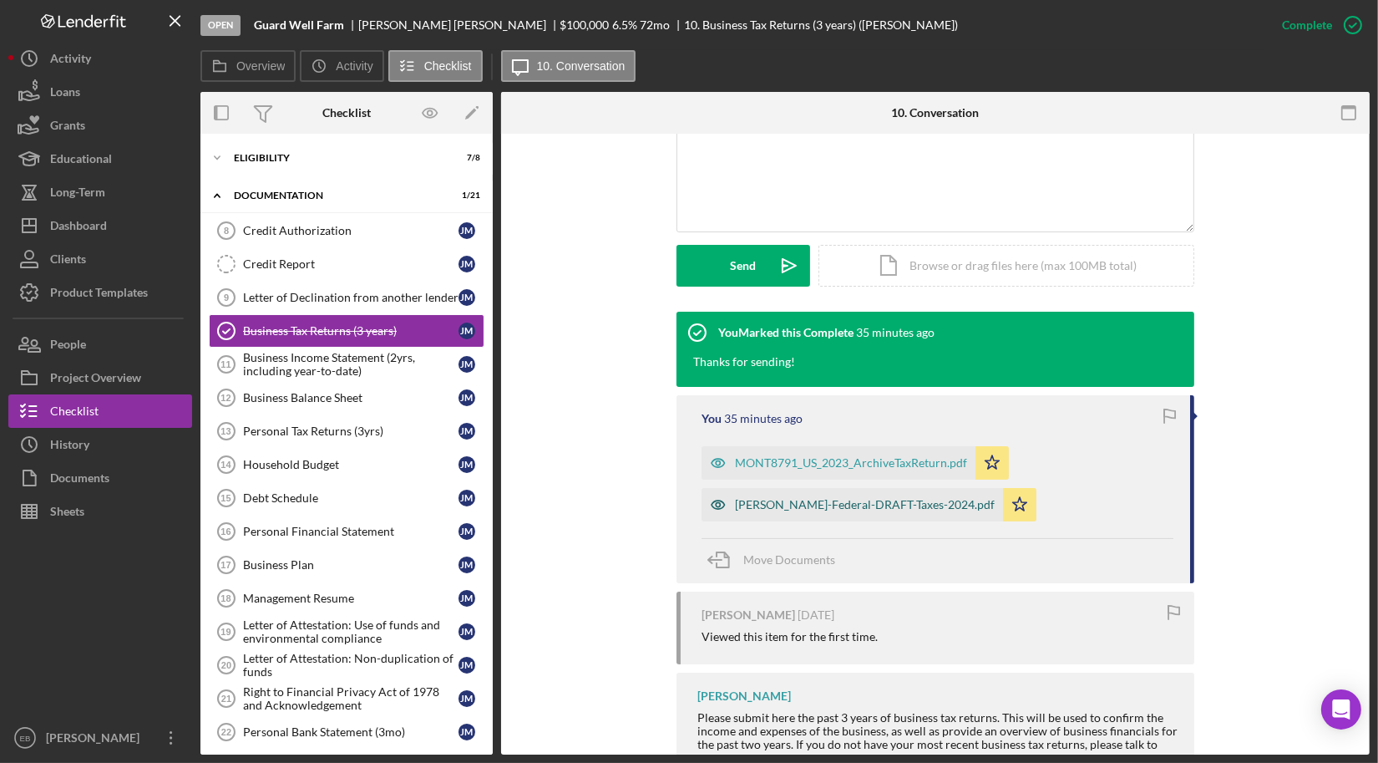
click at [894, 498] on div "[PERSON_NAME]-Federal-DRAFT-Taxes-2024.pdf" at bounding box center [865, 504] width 260 height 13
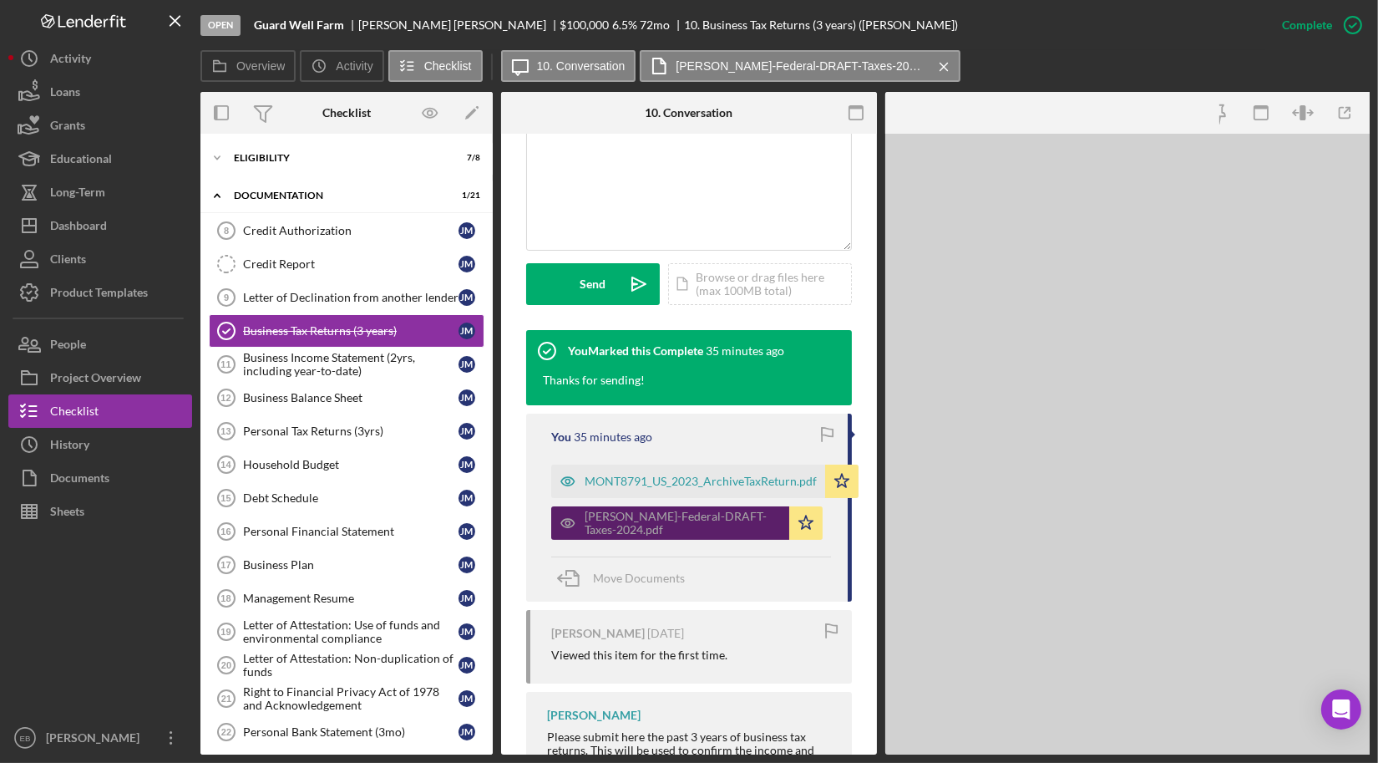
click at [894, 498] on div at bounding box center [1135, 444] width 501 height 621
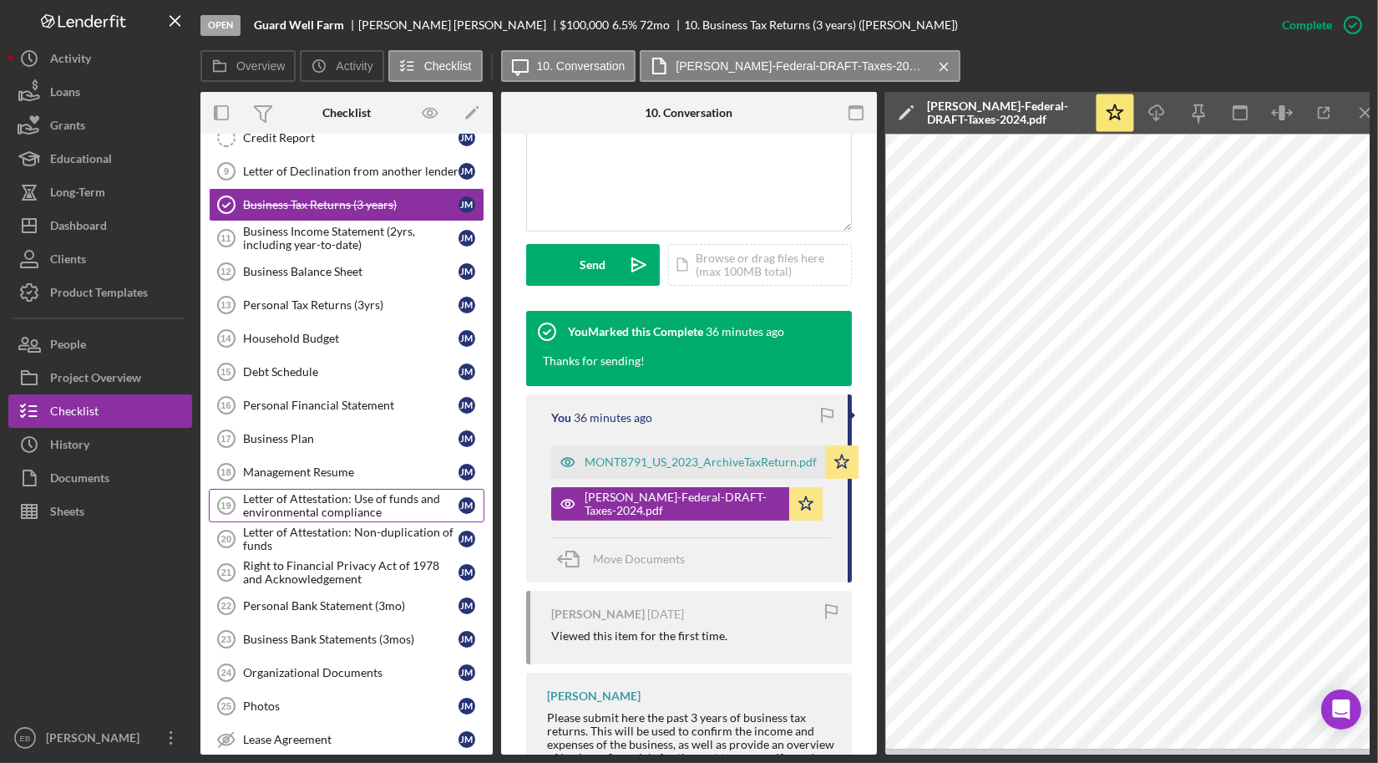
scroll to position [248, 0]
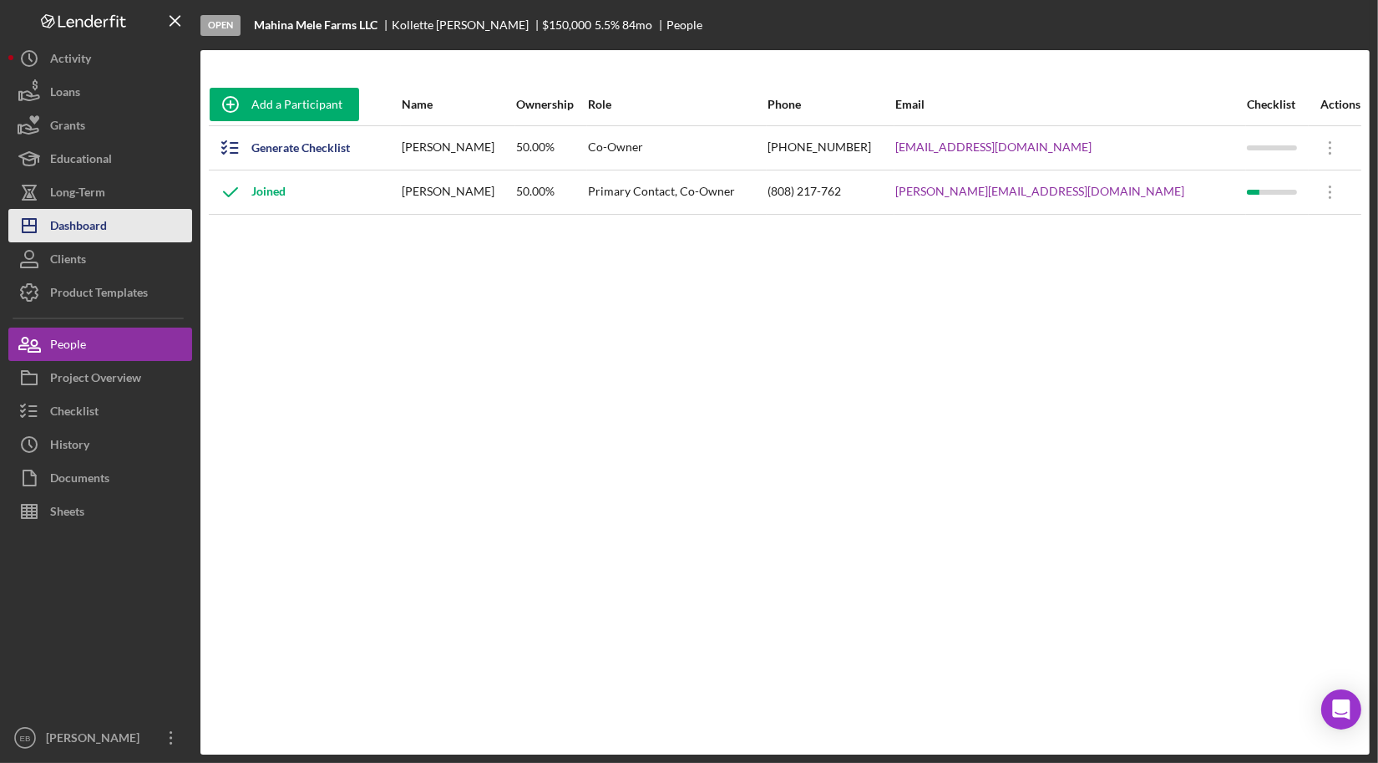
click at [97, 226] on div "Dashboard" at bounding box center [78, 228] width 57 height 38
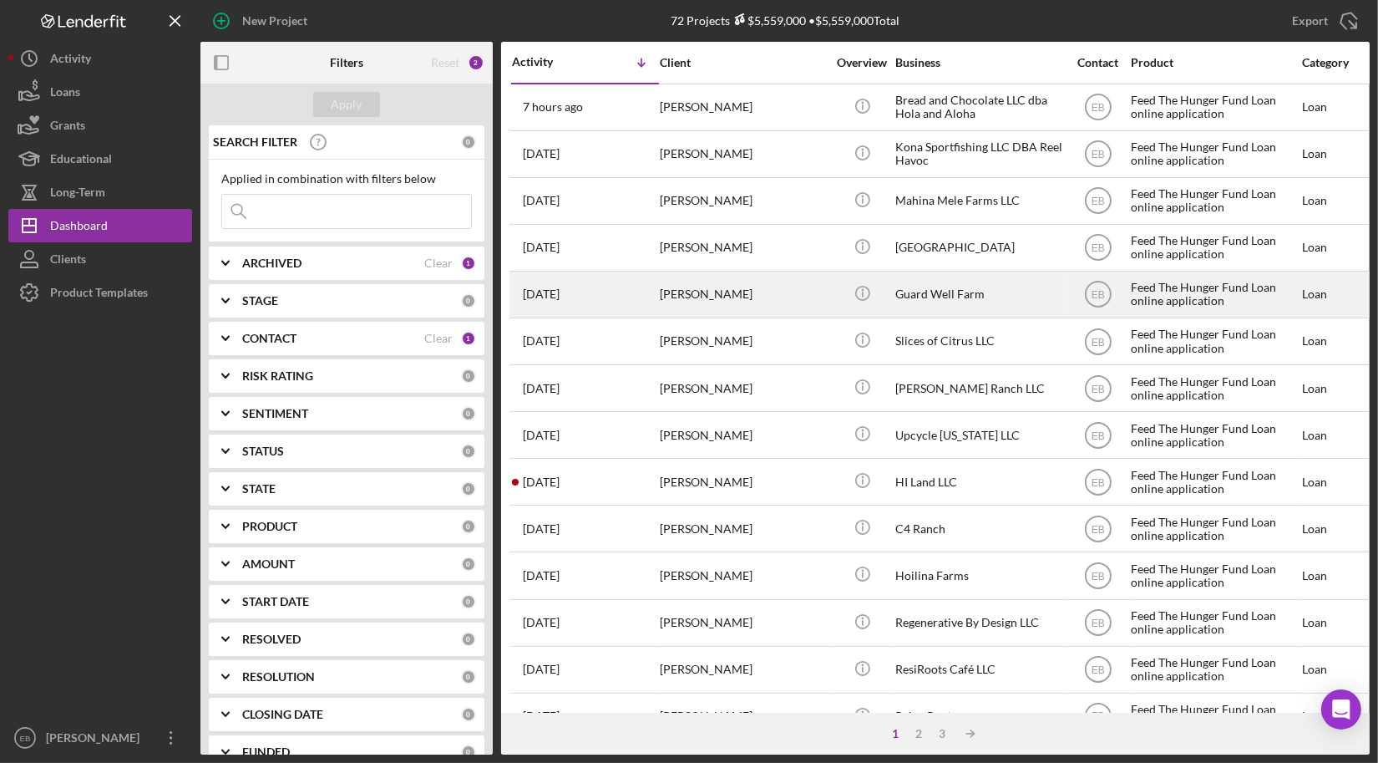
click at [711, 288] on div "[PERSON_NAME]" at bounding box center [743, 294] width 167 height 44
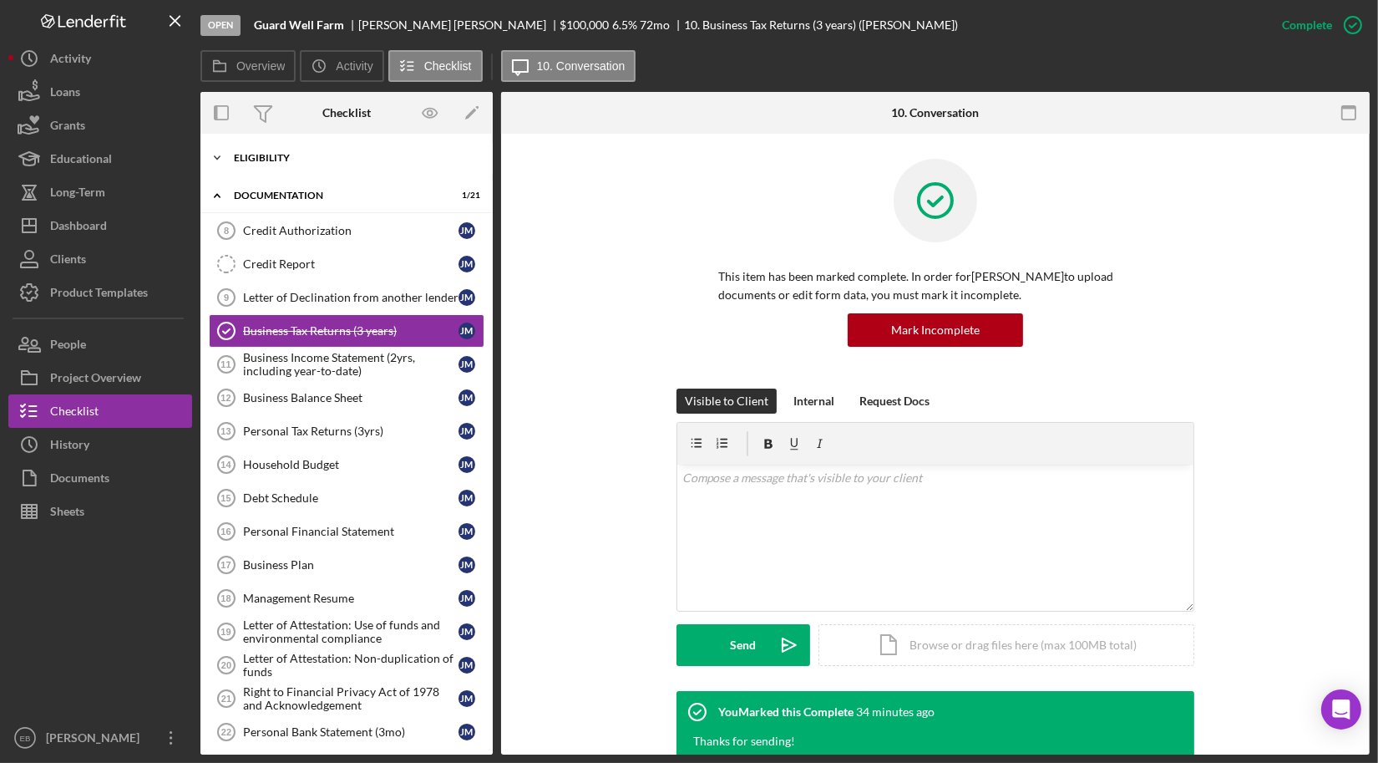
click at [251, 160] on div "Eligibility" at bounding box center [353, 158] width 238 height 10
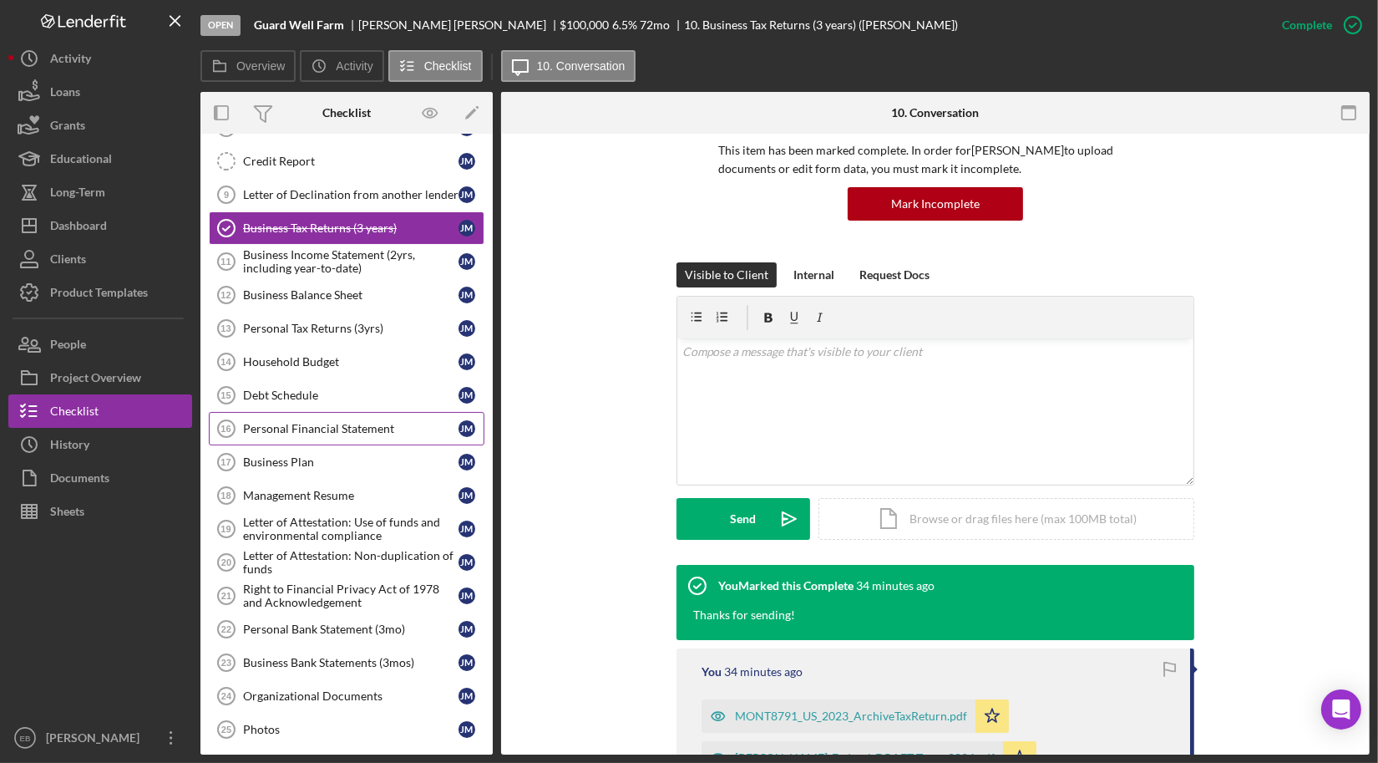
scroll to position [253, 0]
